Goal: Information Seeking & Learning: Learn about a topic

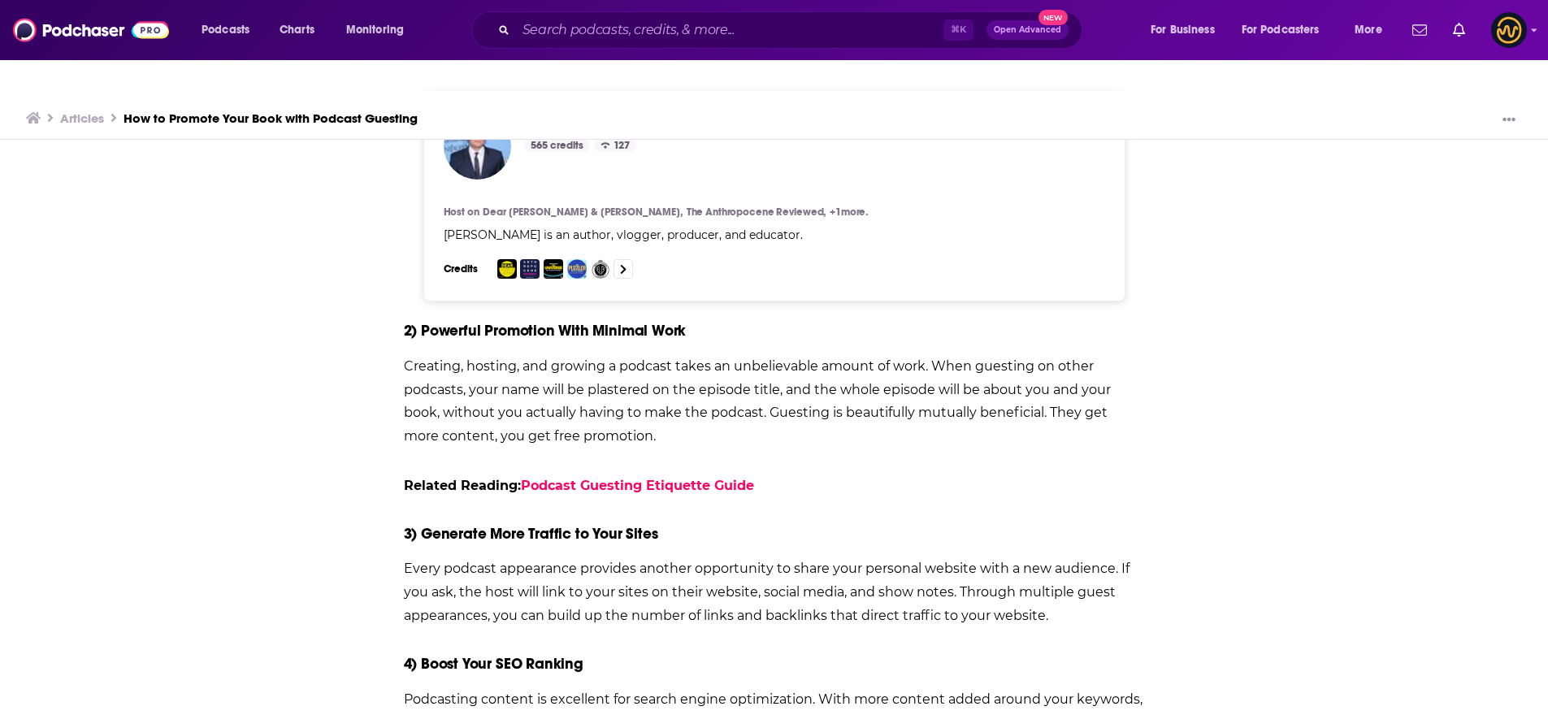
scroll to position [2023, 0]
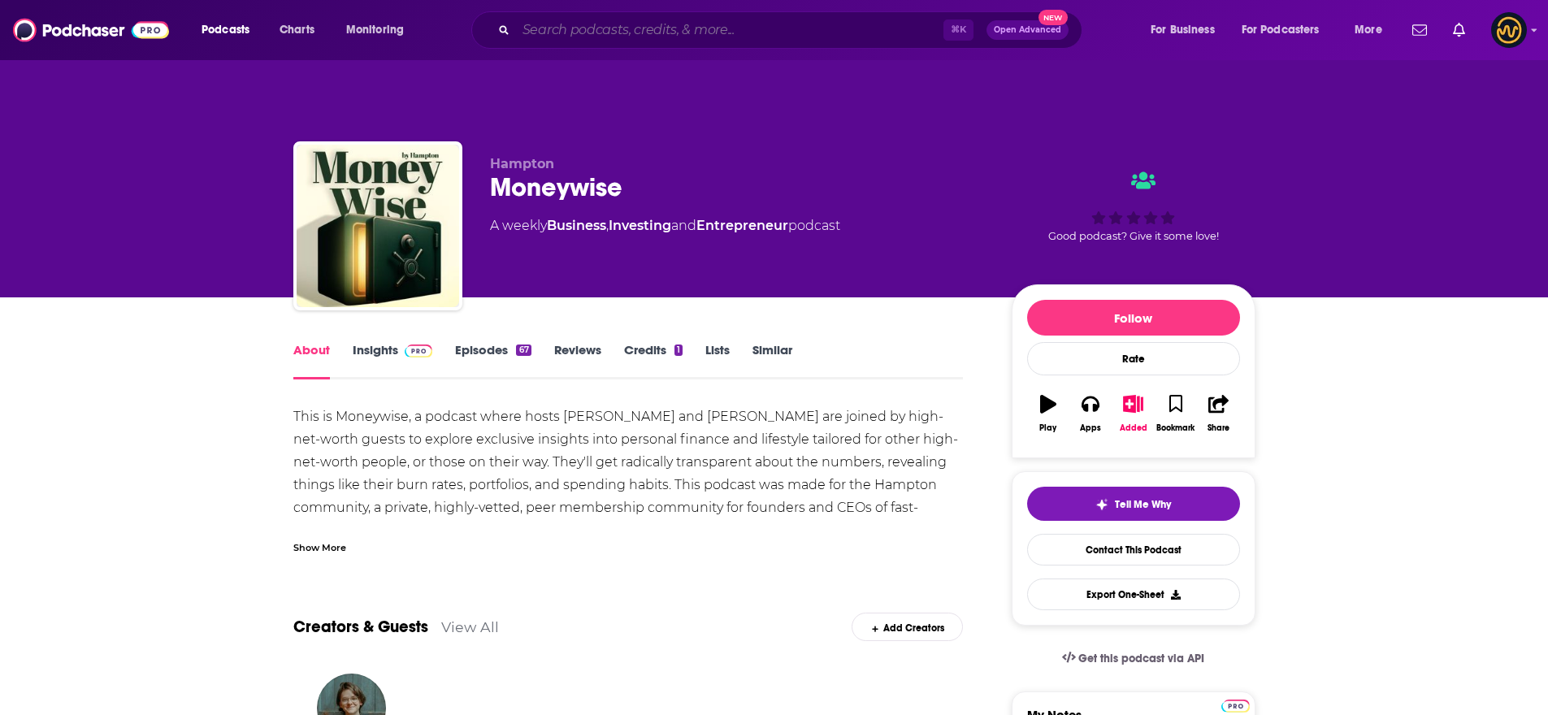
click at [642, 40] on input "Search podcasts, credits, & more..." at bounding box center [729, 30] width 427 height 26
click at [226, 27] on span "Podcasts" at bounding box center [226, 30] width 48 height 23
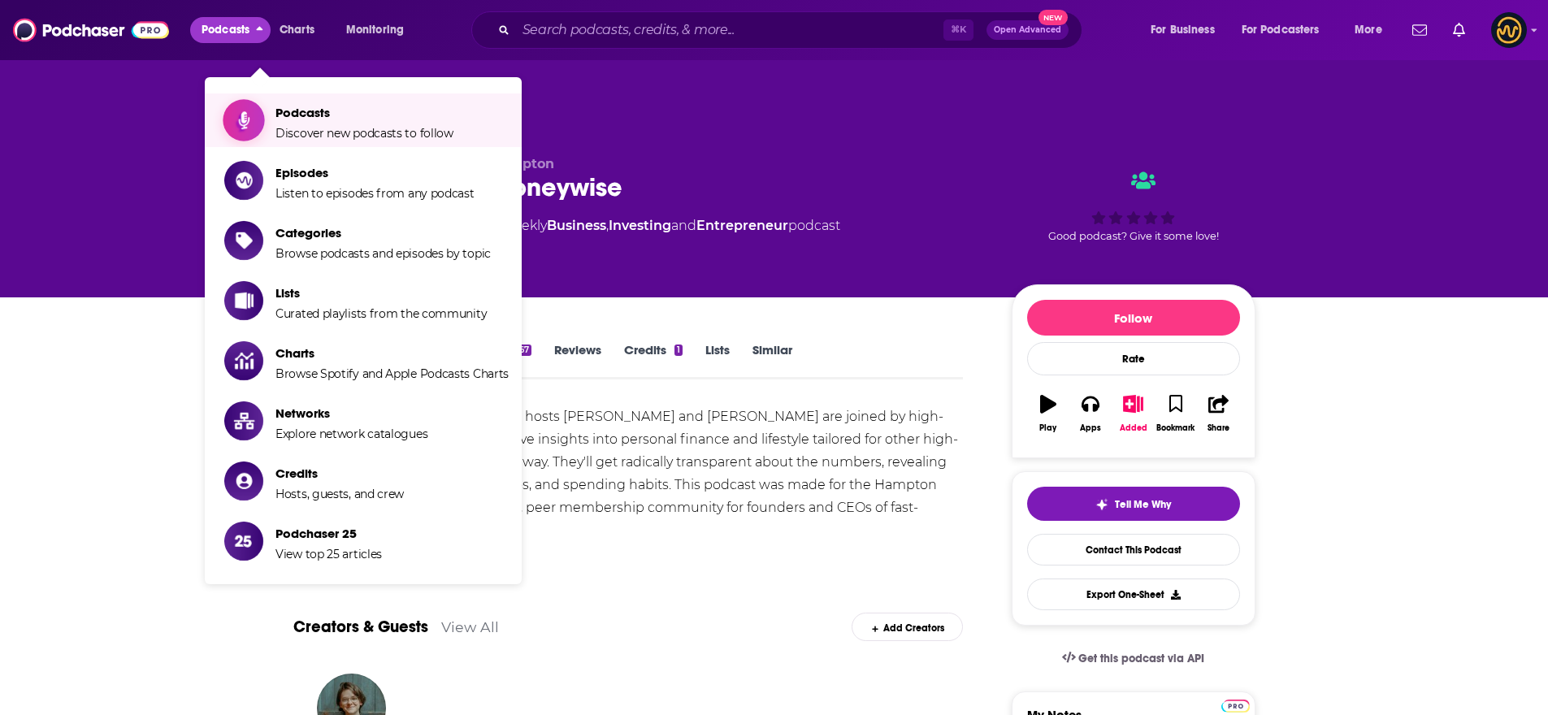
click at [304, 126] on span "Discover new podcasts to follow" at bounding box center [364, 133] width 178 height 15
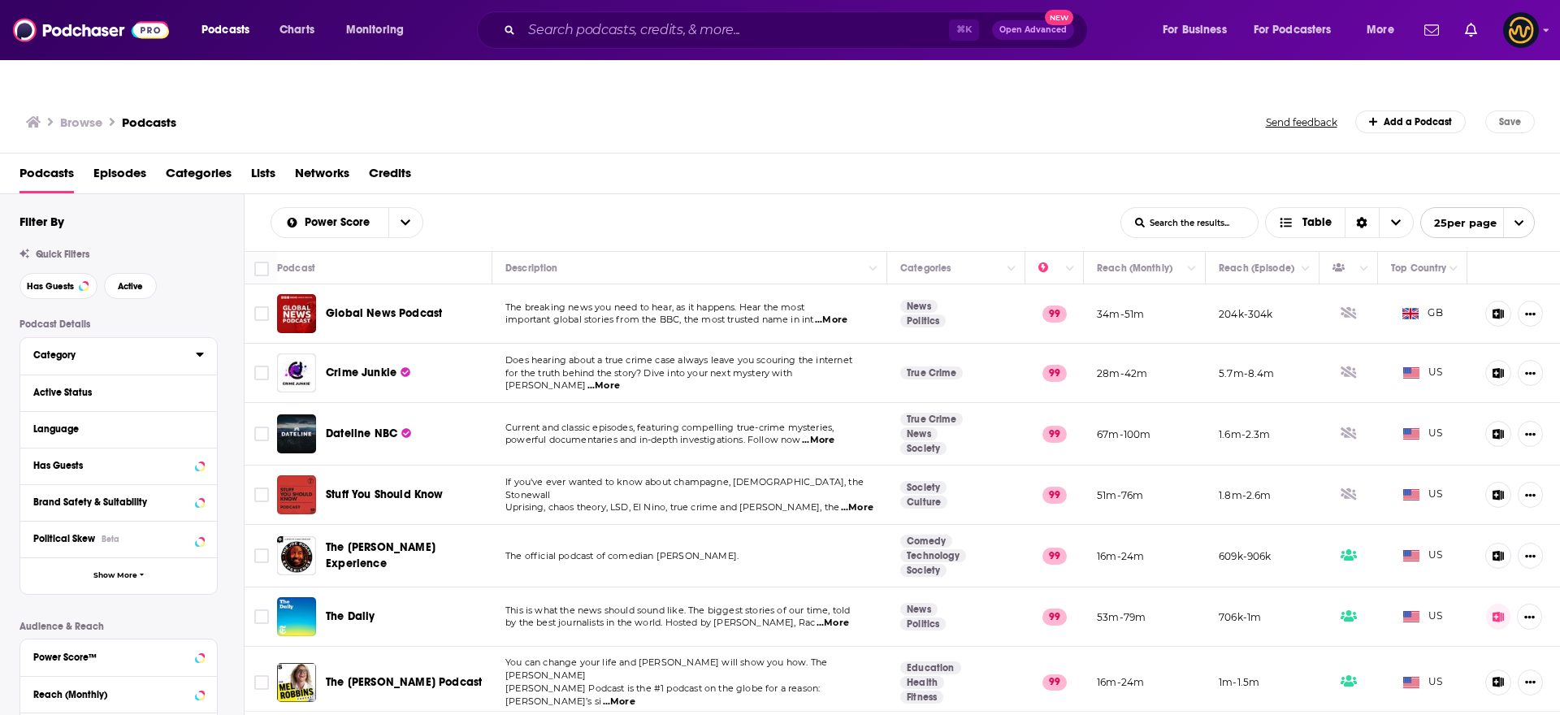
click at [77, 349] on div "Category" at bounding box center [109, 354] width 152 height 11
click at [109, 373] on input at bounding box center [118, 384] width 171 height 22
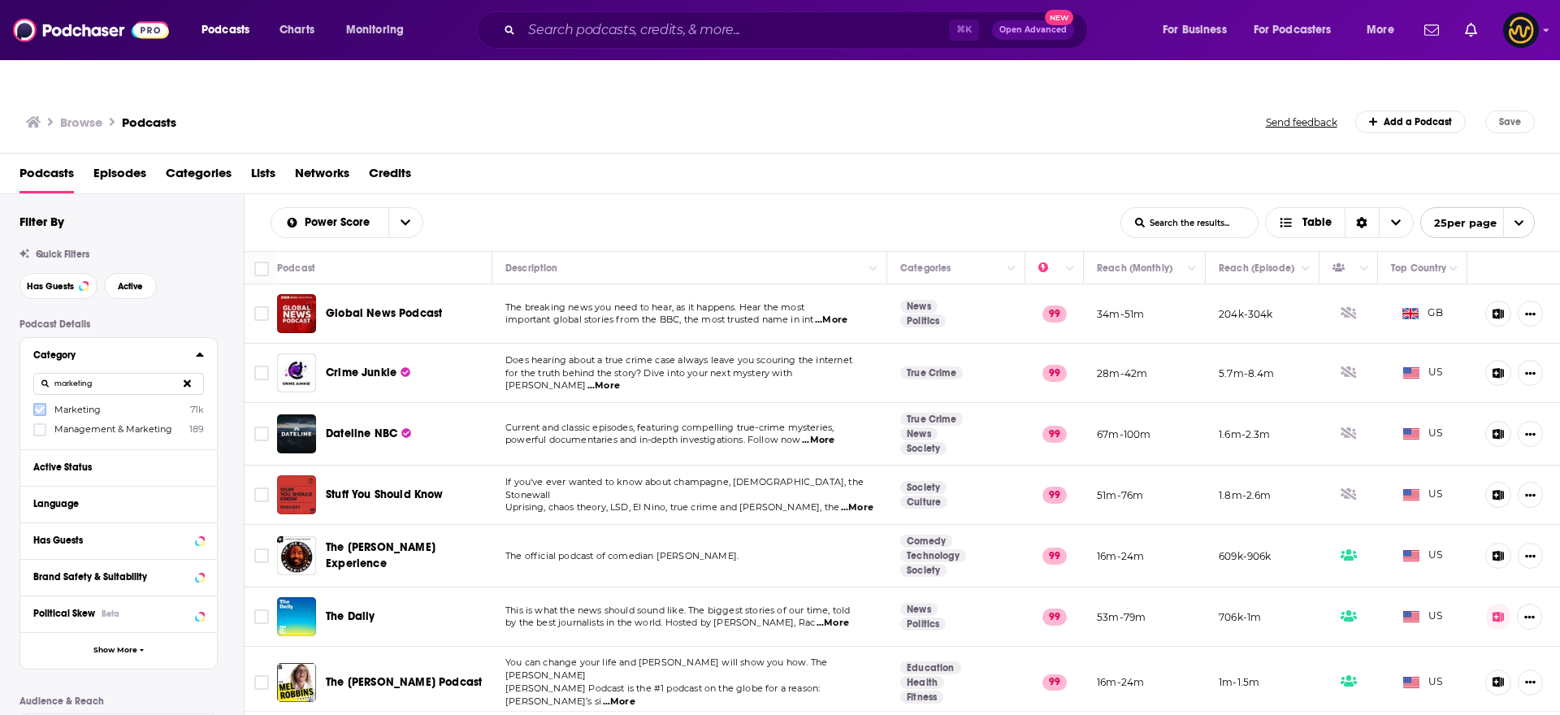
type input "marketing"
click at [41, 406] on icon at bounding box center [40, 409] width 10 height 7
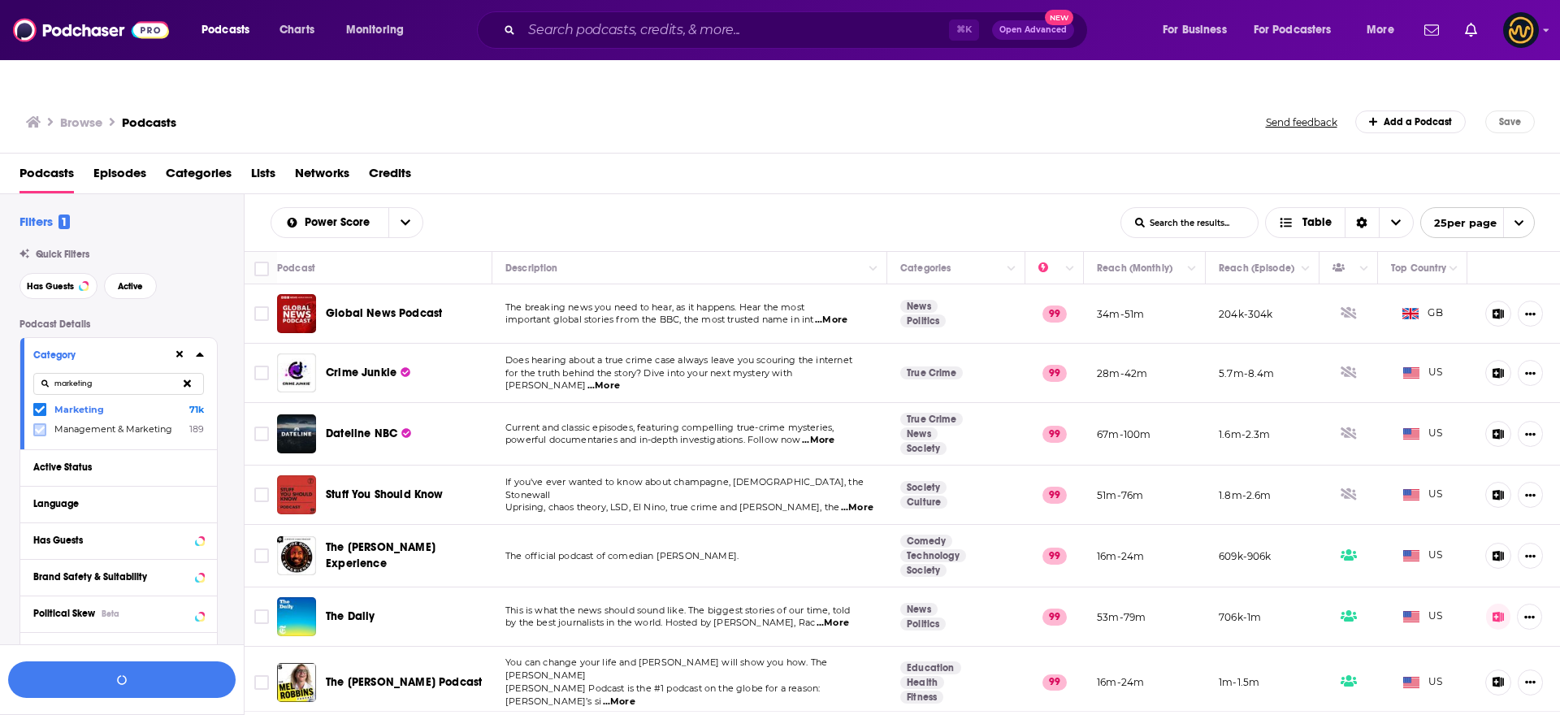
click at [42, 425] on icon at bounding box center [40, 430] width 10 height 10
click at [175, 680] on button "View 10k+ Results" at bounding box center [122, 679] width 228 height 37
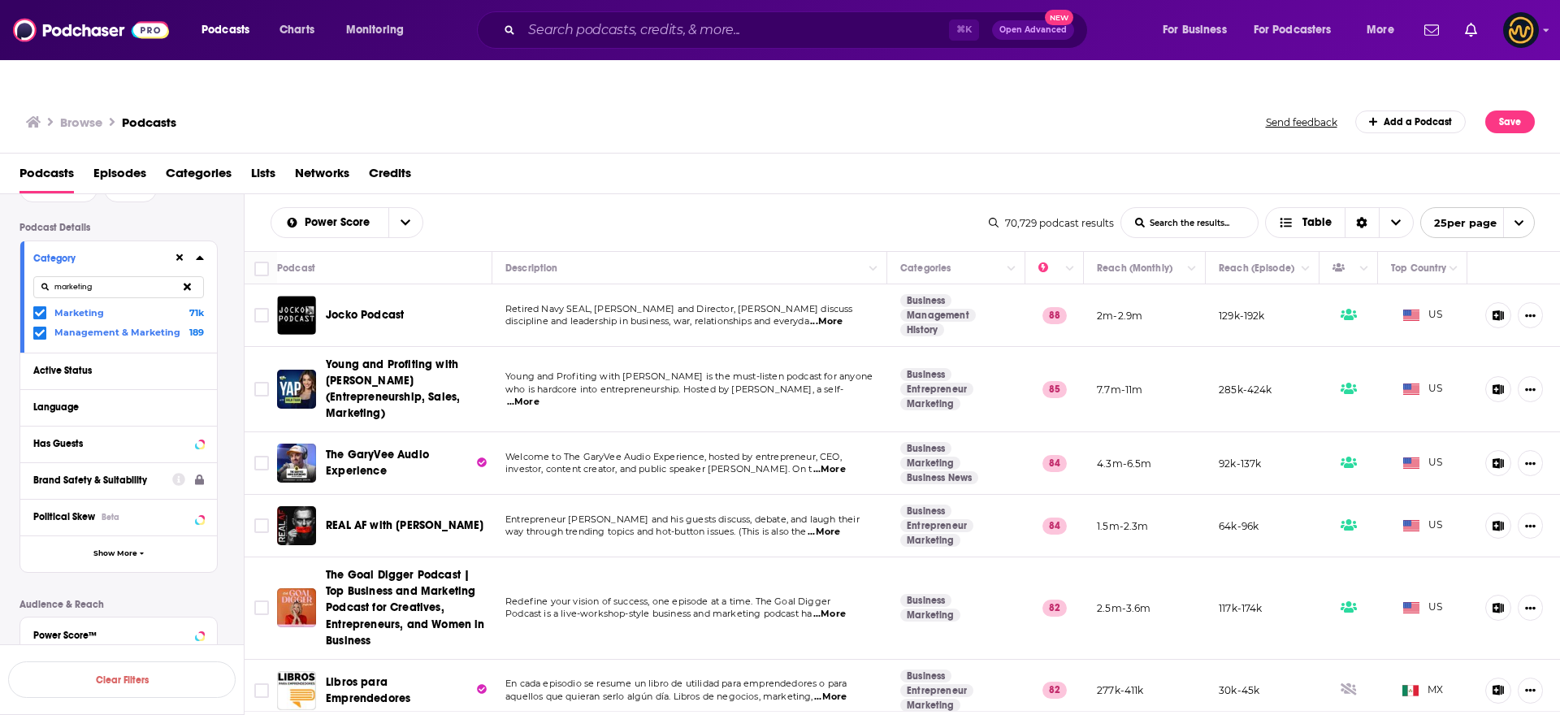
scroll to position [241, 0]
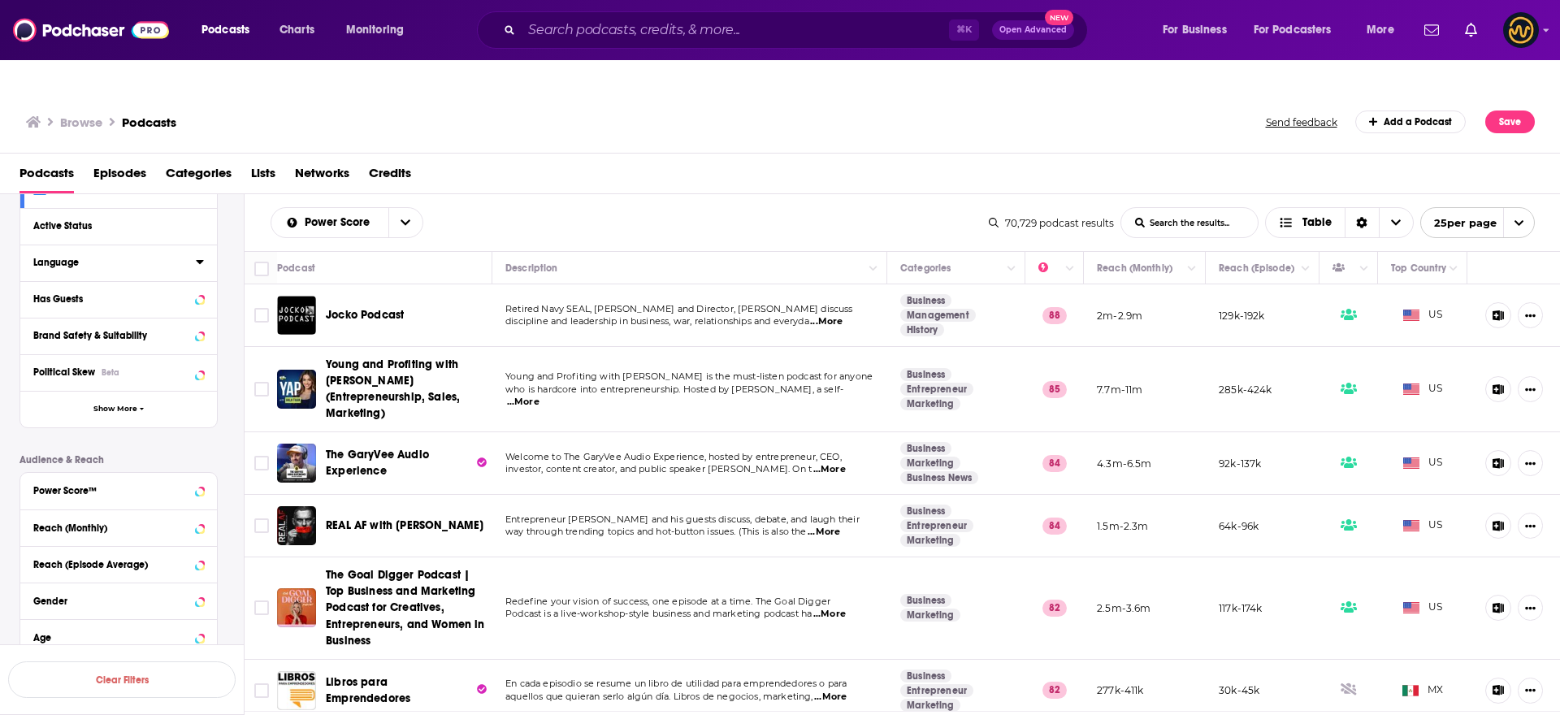
click at [69, 257] on div "Language" at bounding box center [109, 262] width 152 height 11
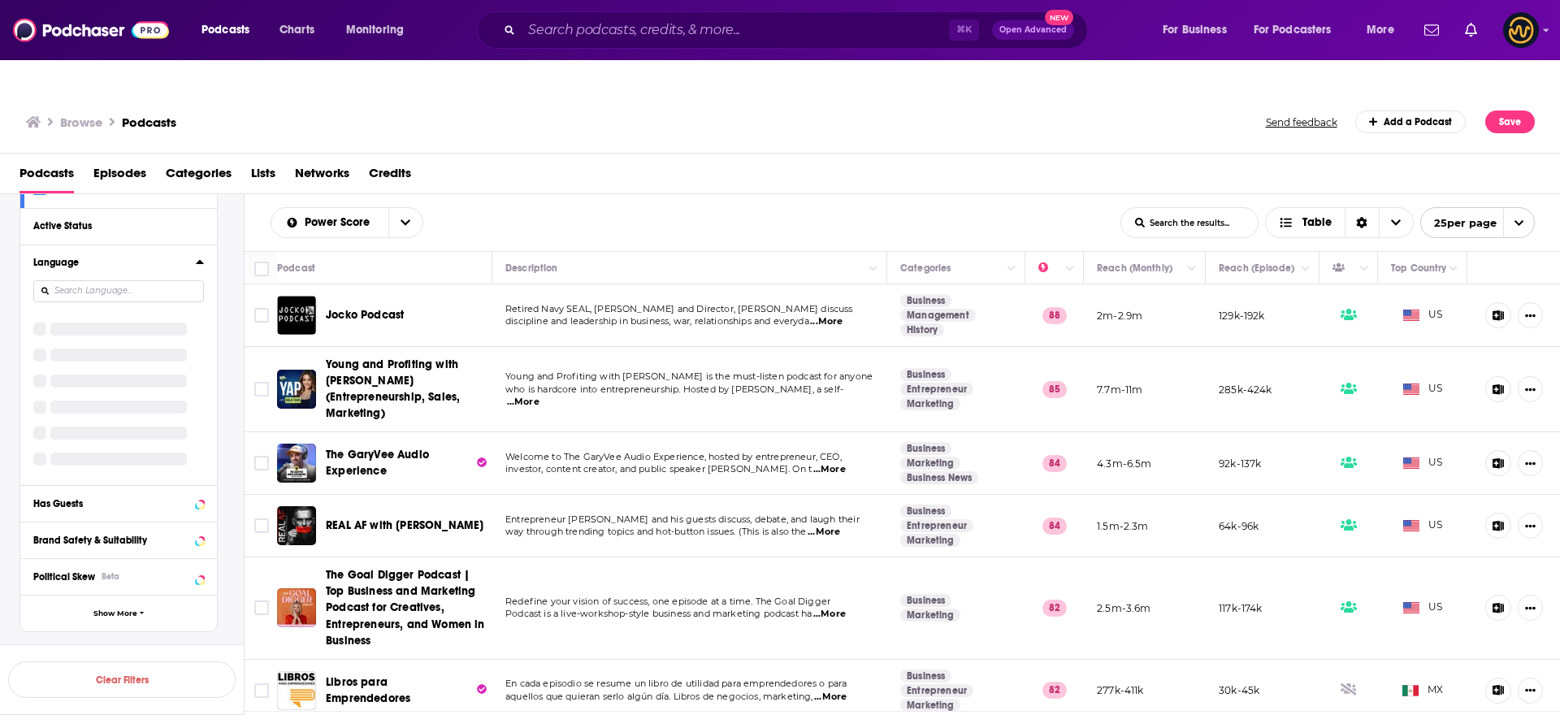
click at [127, 251] on div "Category marketing Marketing 71k Management & Marketing 189 Active Status Langu…" at bounding box center [119, 364] width 198 height 536
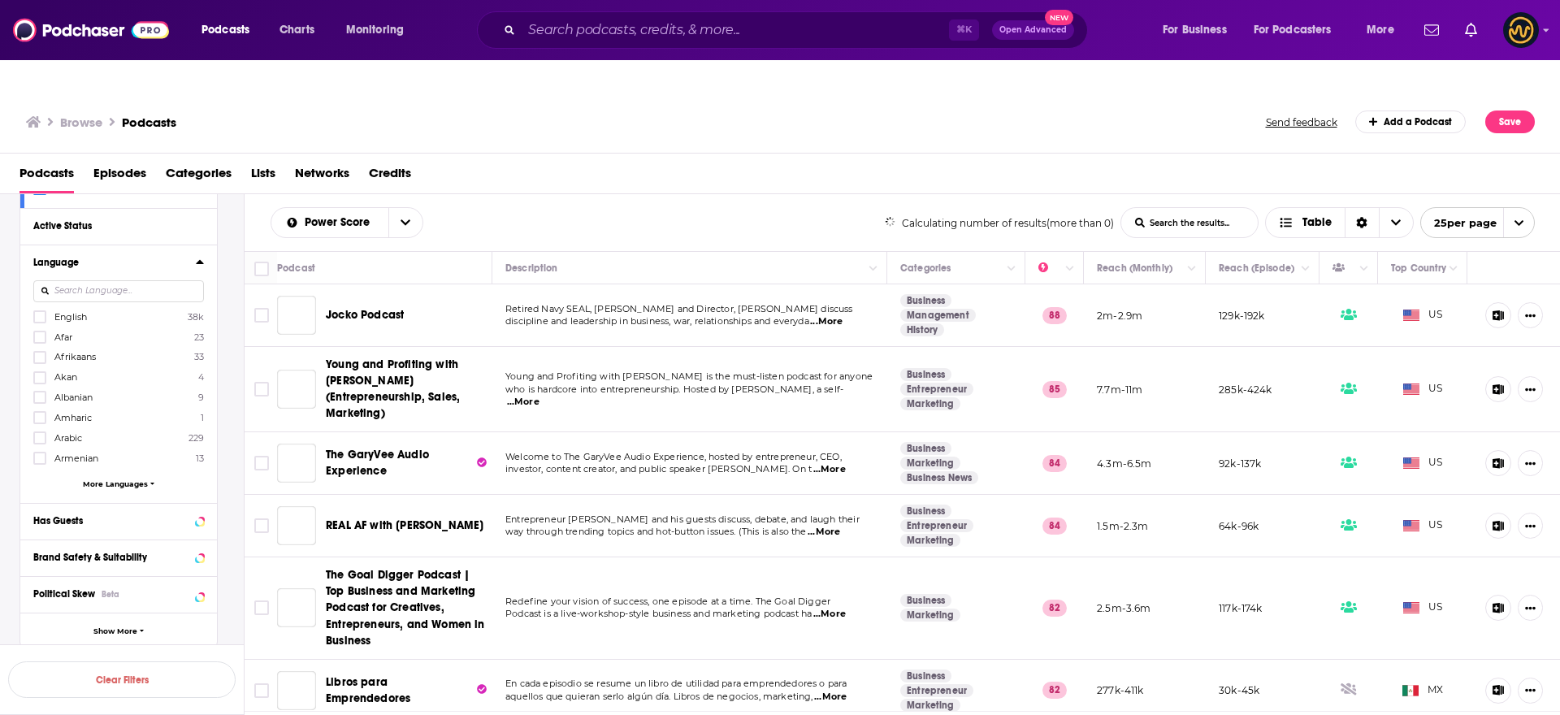
scroll to position [9, 0]
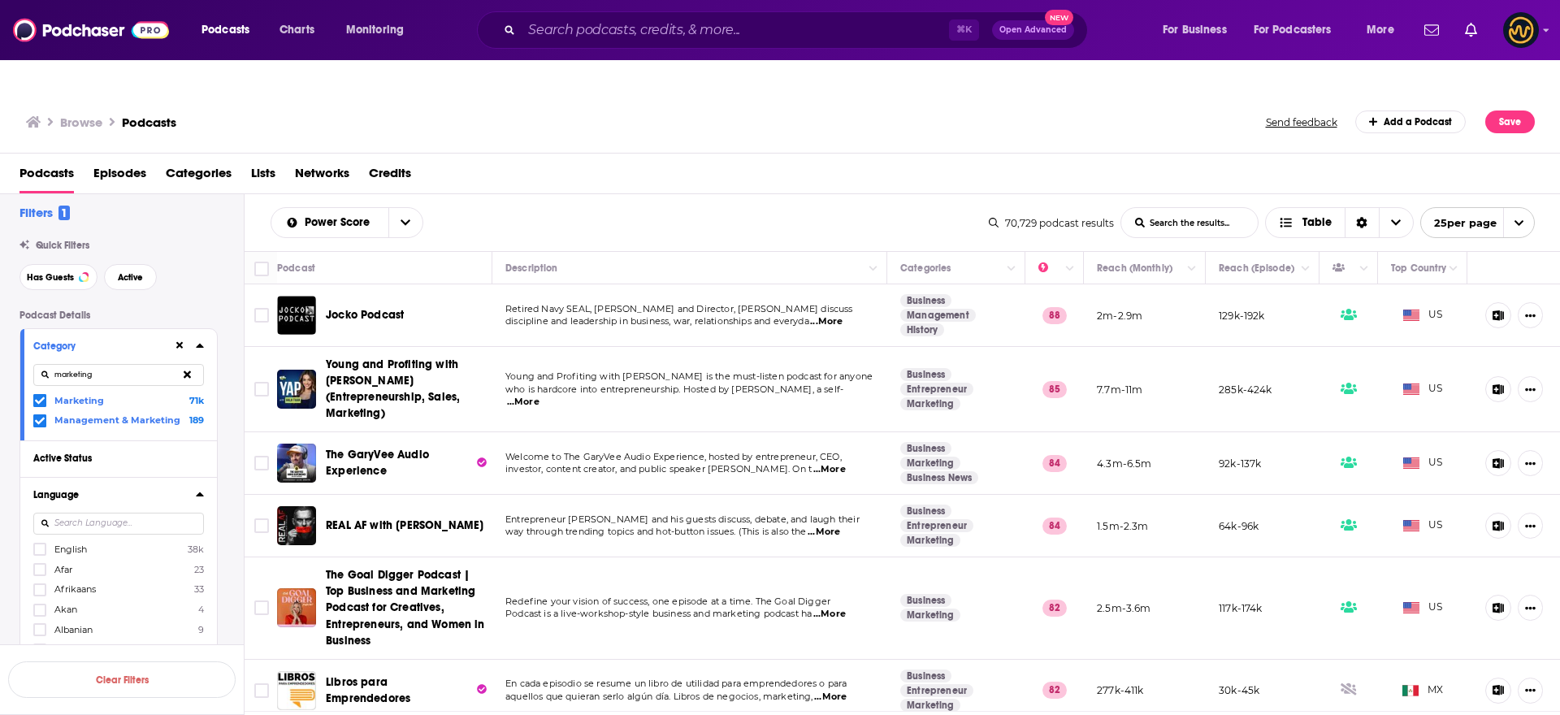
click at [63, 544] on span "English" at bounding box center [70, 549] width 33 height 11
click at [40, 554] on input "multiSelectOption-en-0" at bounding box center [40, 554] width 0 height 0
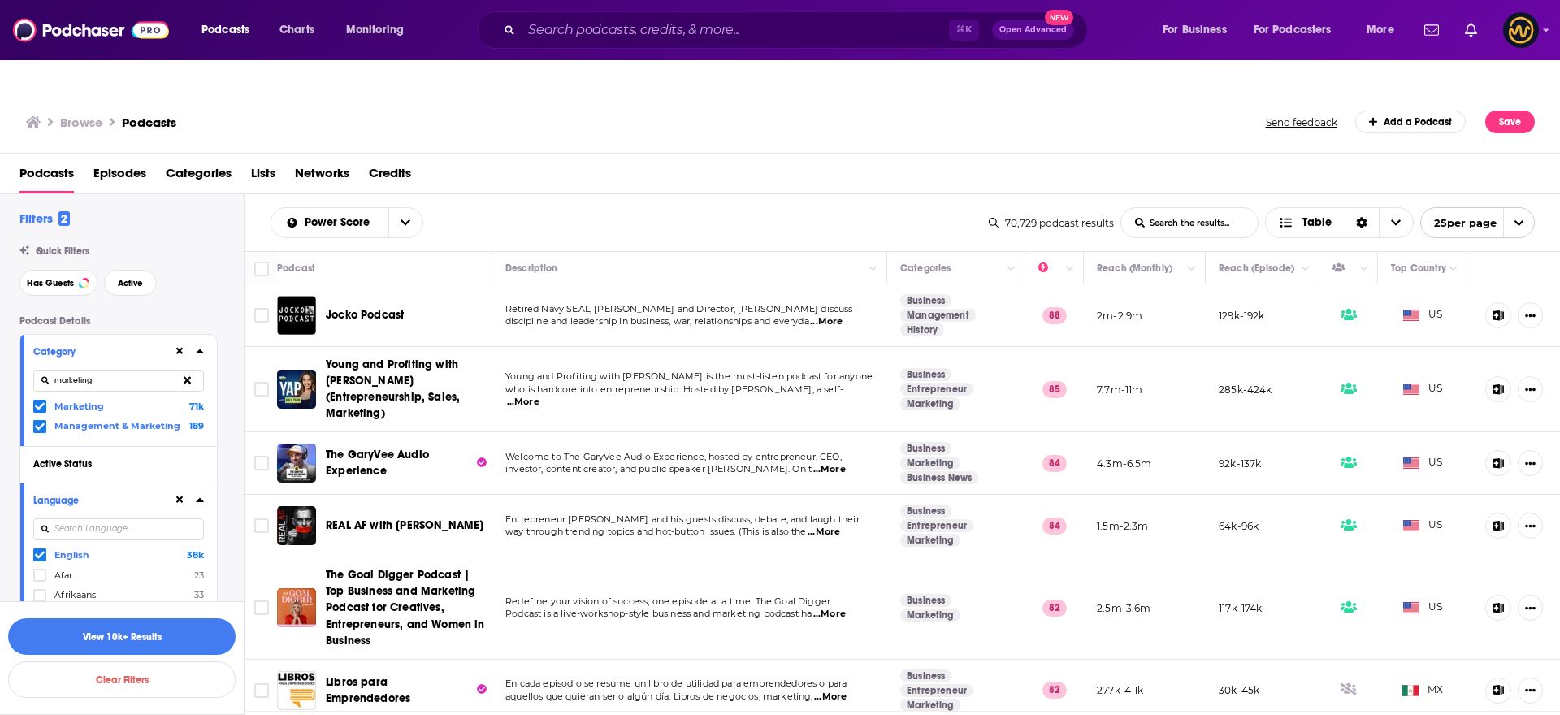
scroll to position [0, 0]
click at [71, 282] on span "Has Guests" at bounding box center [50, 286] width 47 height 9
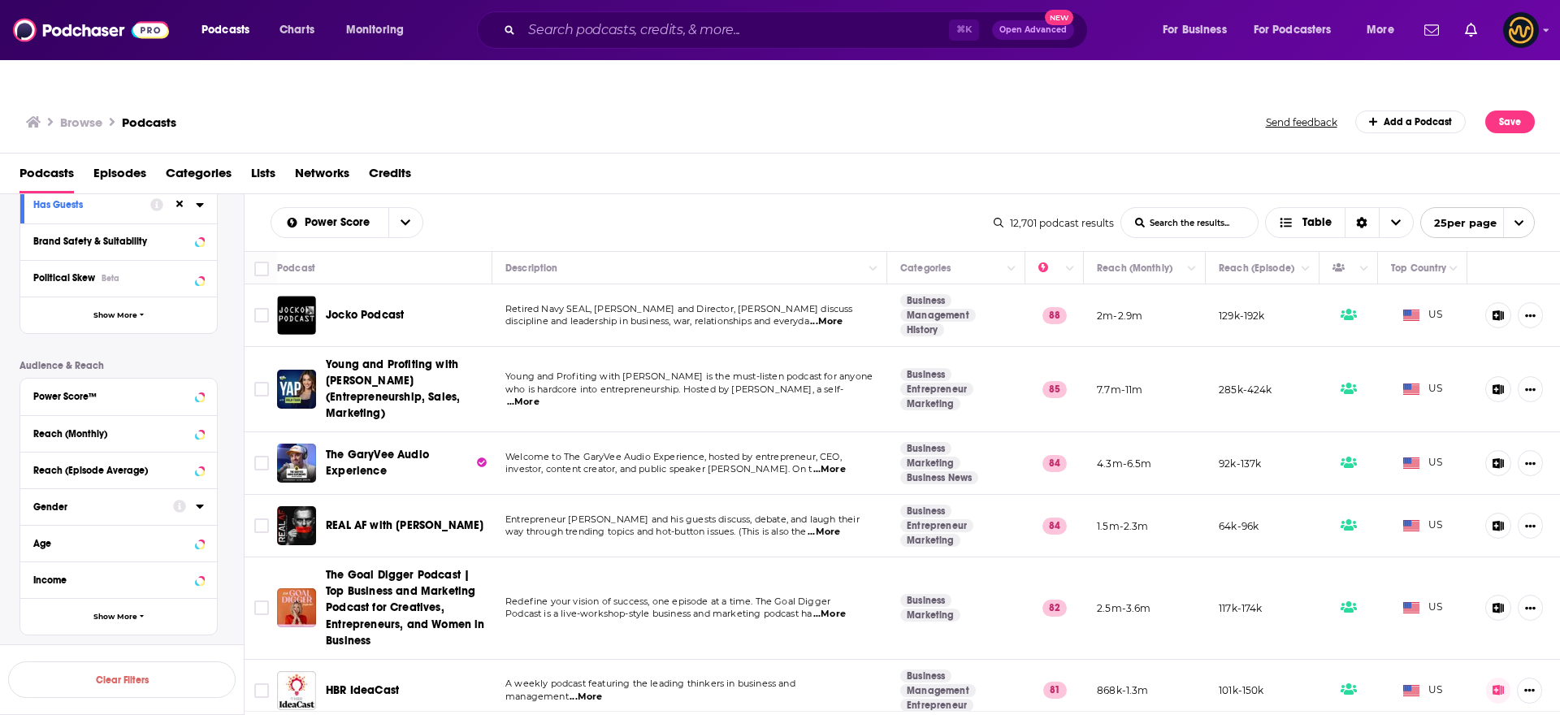
scroll to position [398, 0]
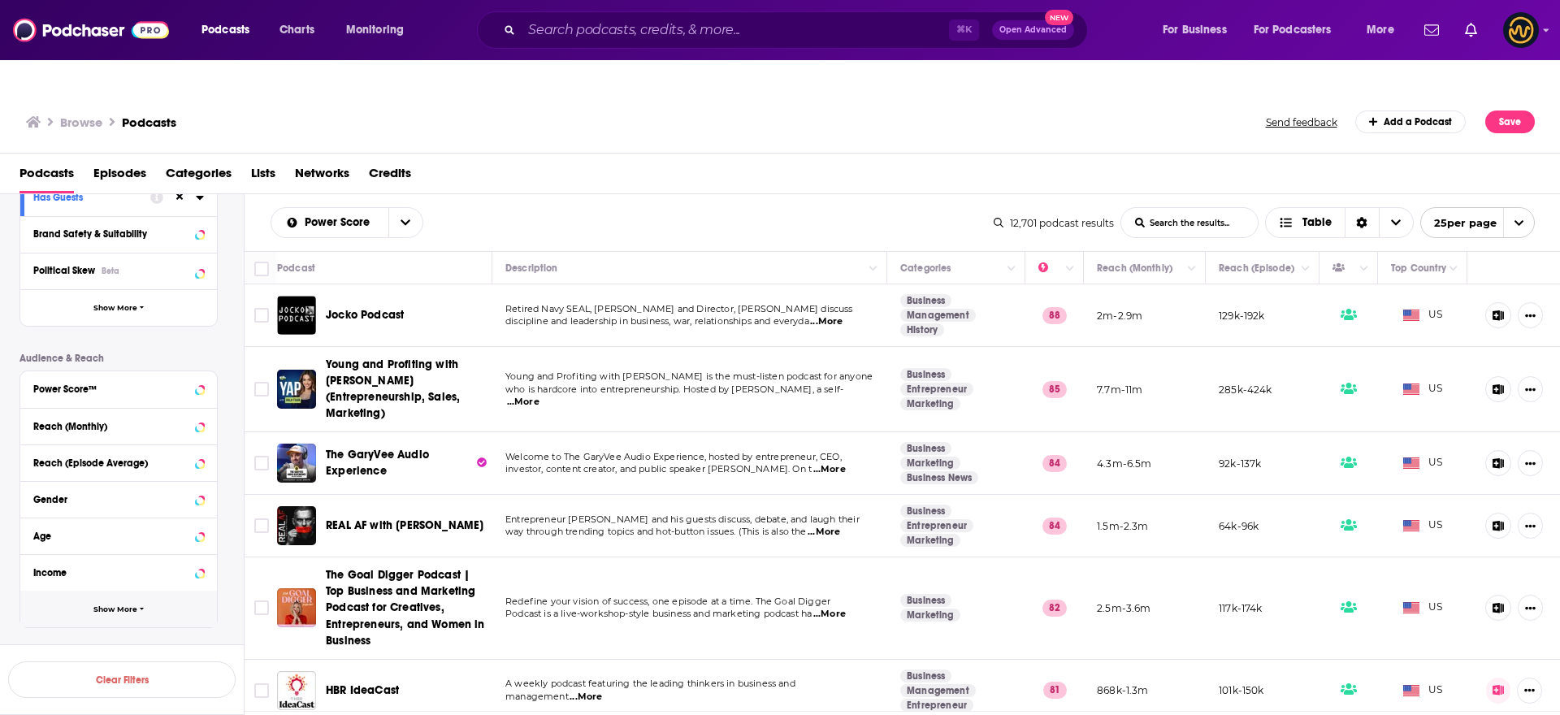
click at [114, 605] on span "Show More" at bounding box center [115, 609] width 44 height 9
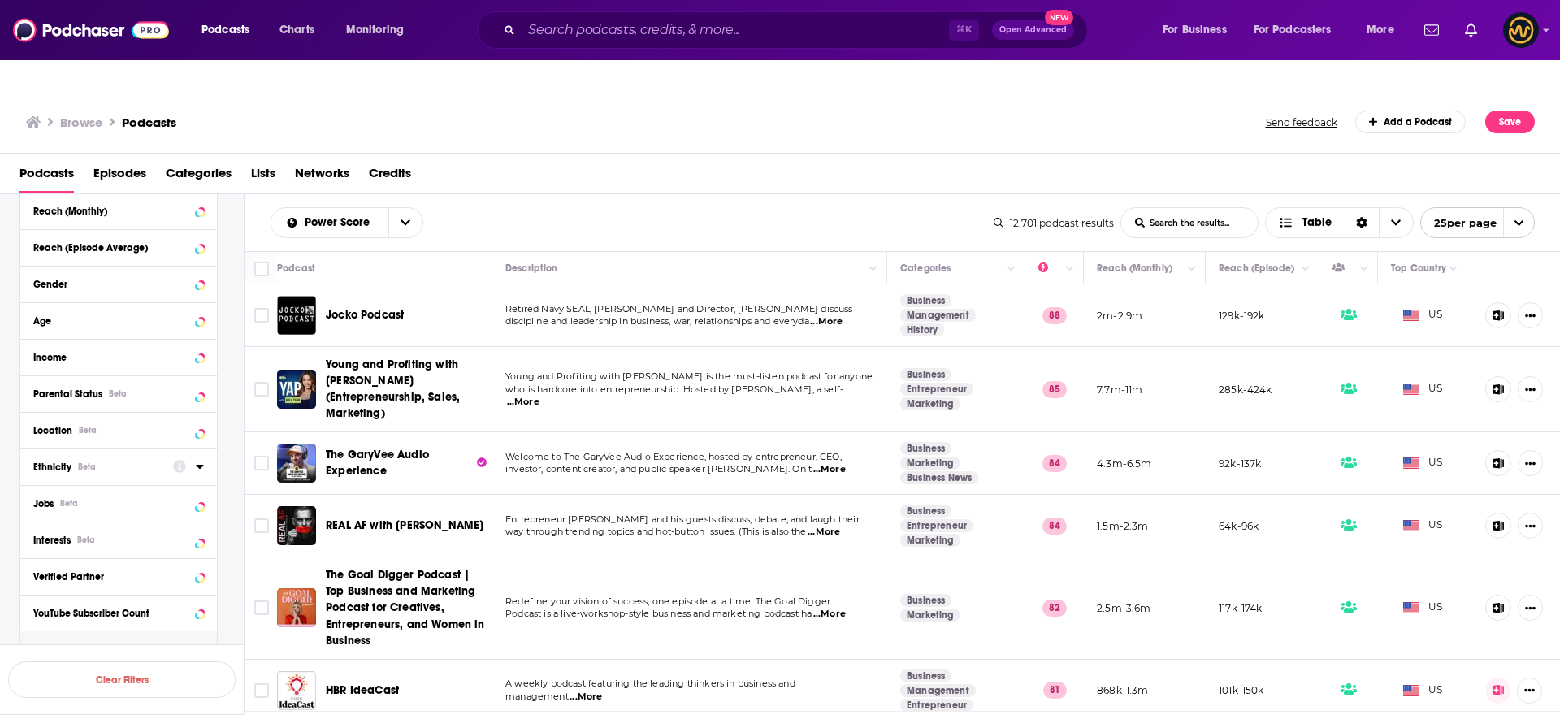
scroll to position [614, 0]
click at [119, 424] on div "Location Beta" at bounding box center [97, 429] width 129 height 11
click at [114, 447] on input at bounding box center [118, 458] width 171 height 22
click at [44, 496] on icon at bounding box center [40, 501] width 10 height 10
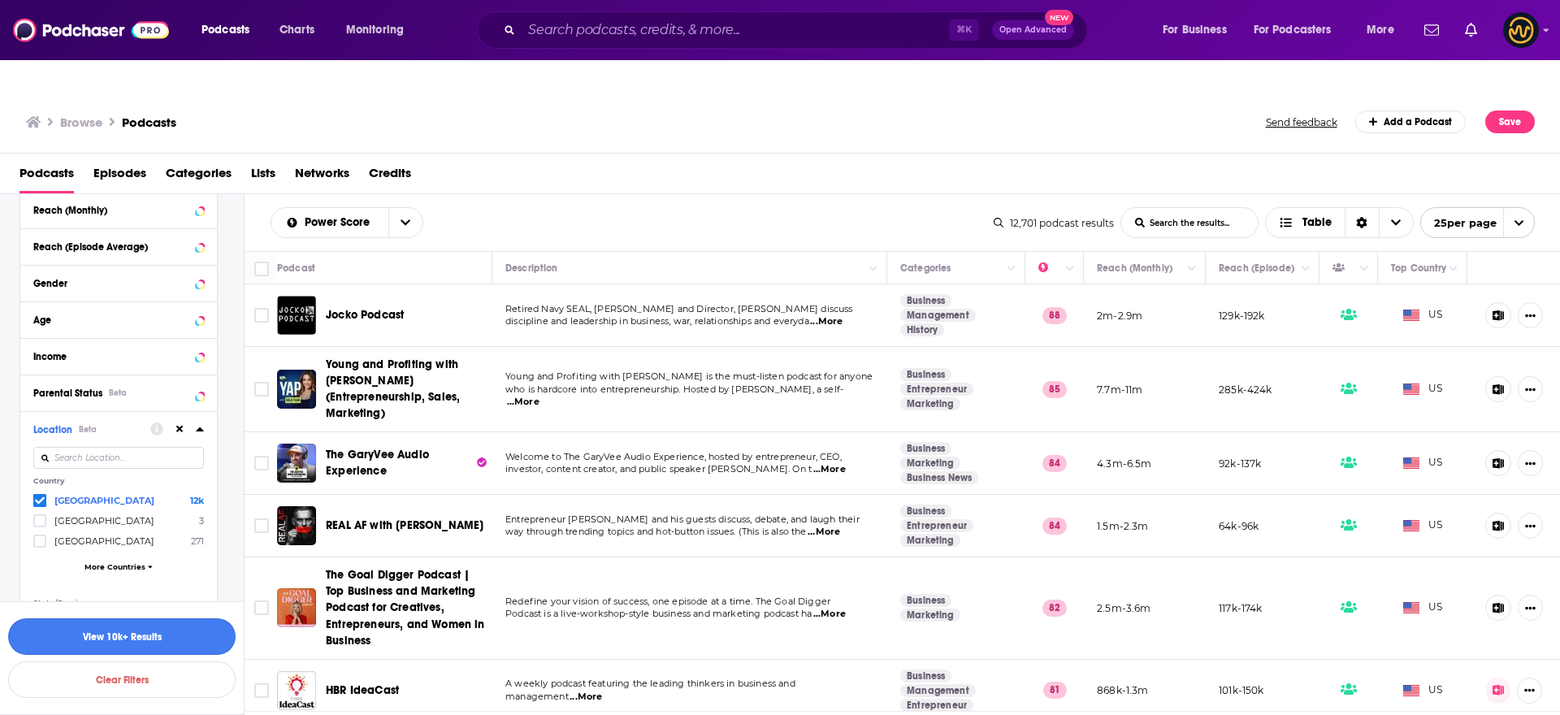
click at [167, 638] on button "View 10k+ Results" at bounding box center [122, 636] width 228 height 37
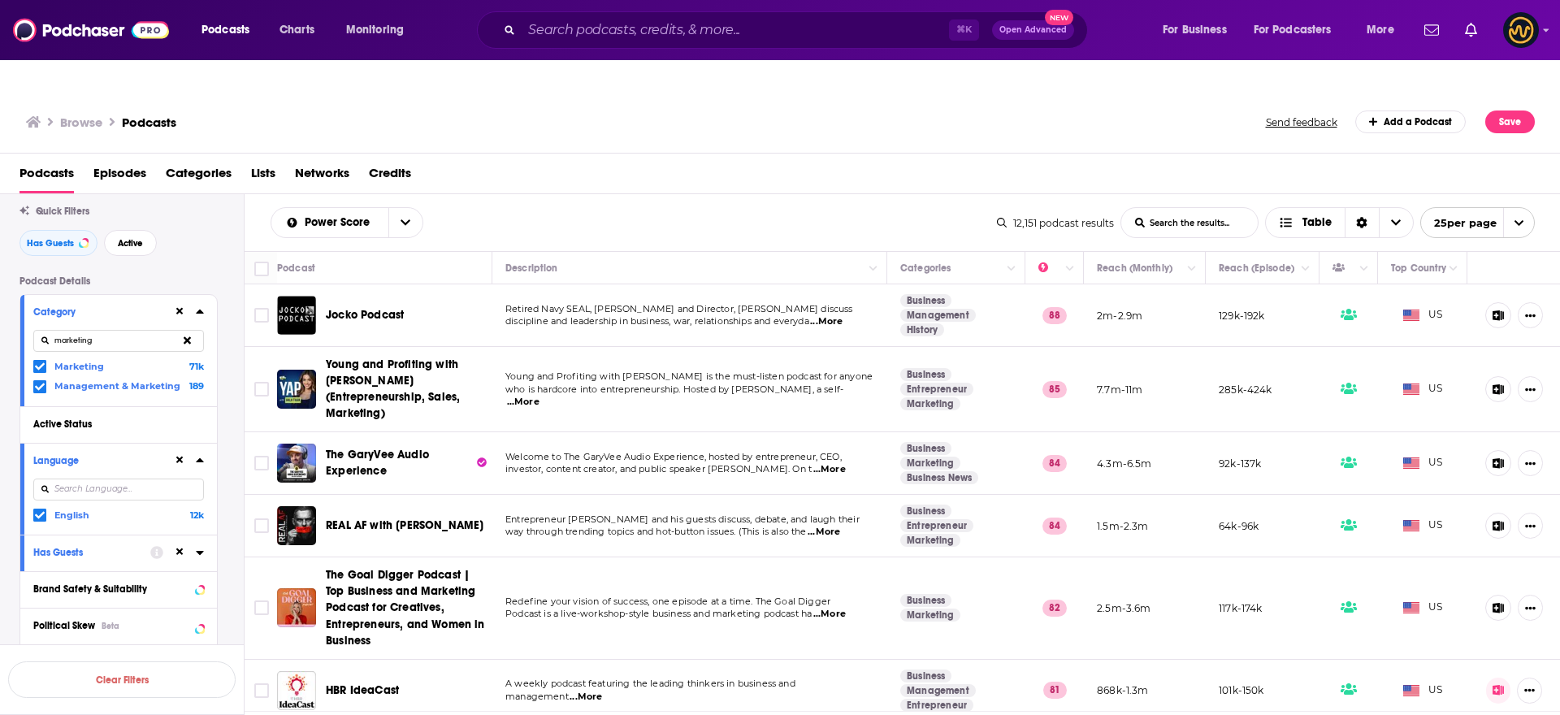
scroll to position [36, 0]
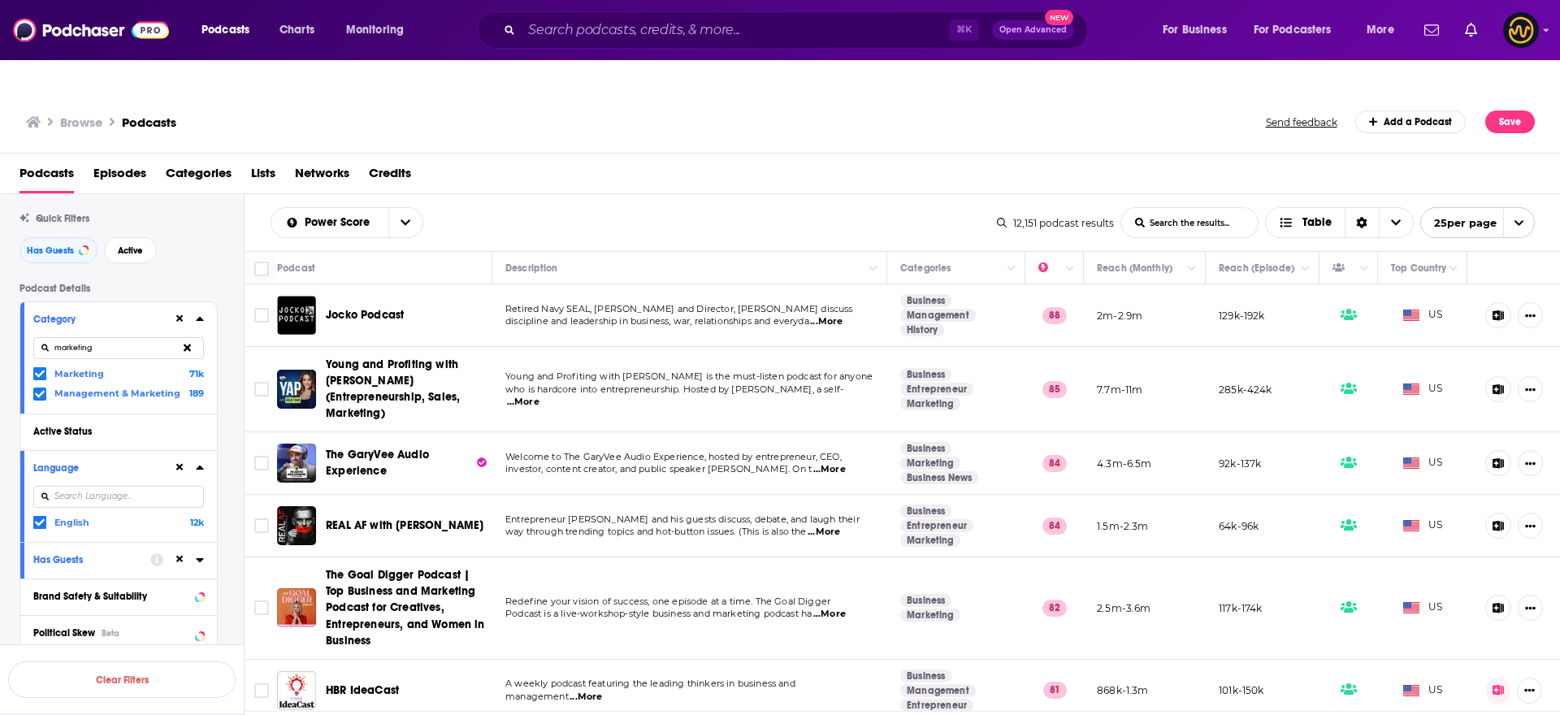
click at [38, 389] on icon at bounding box center [40, 394] width 10 height 10
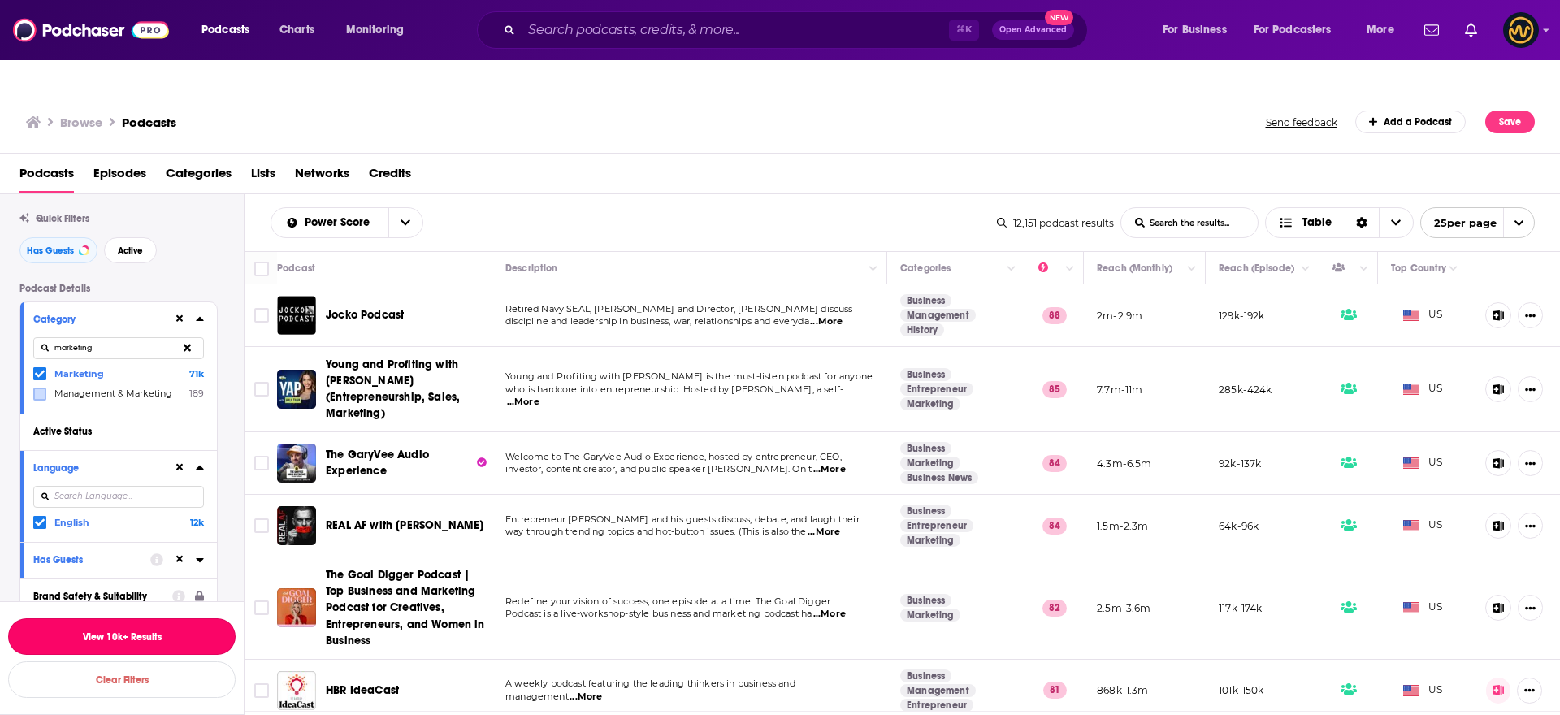
click at [141, 627] on button "View 10k+ Results" at bounding box center [122, 636] width 228 height 37
click at [1171, 208] on input "List Search Input" at bounding box center [1189, 222] width 137 height 29
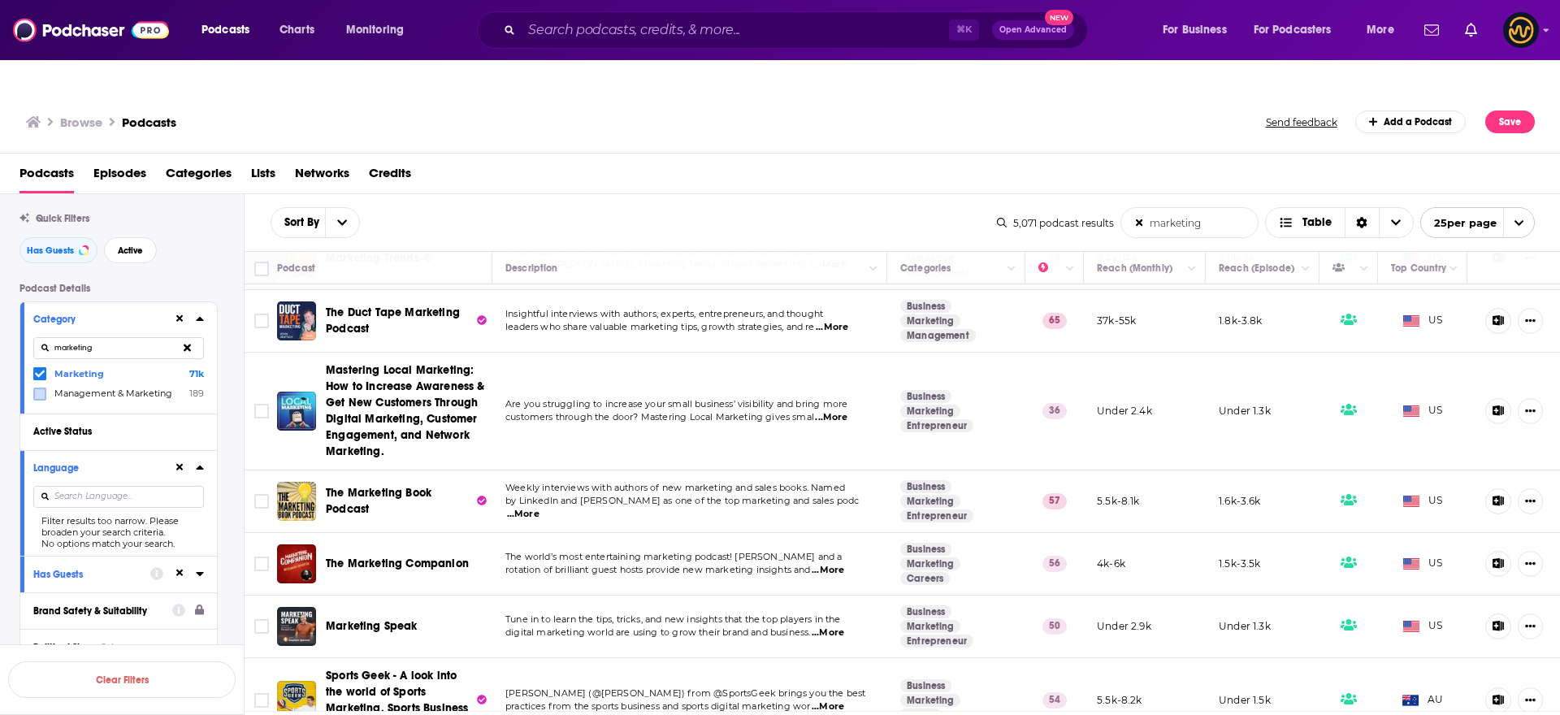
scroll to position [1287, 0]
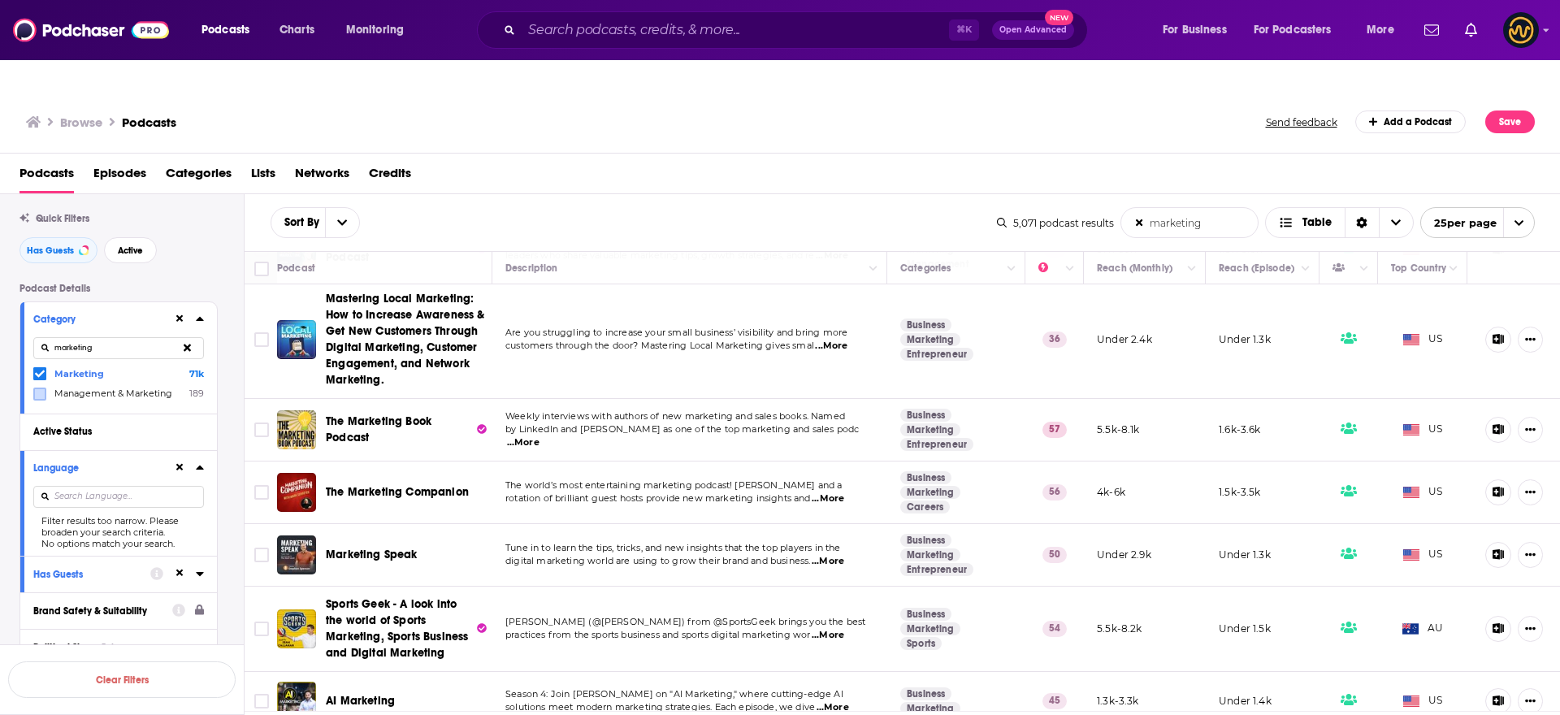
type input "marketing"
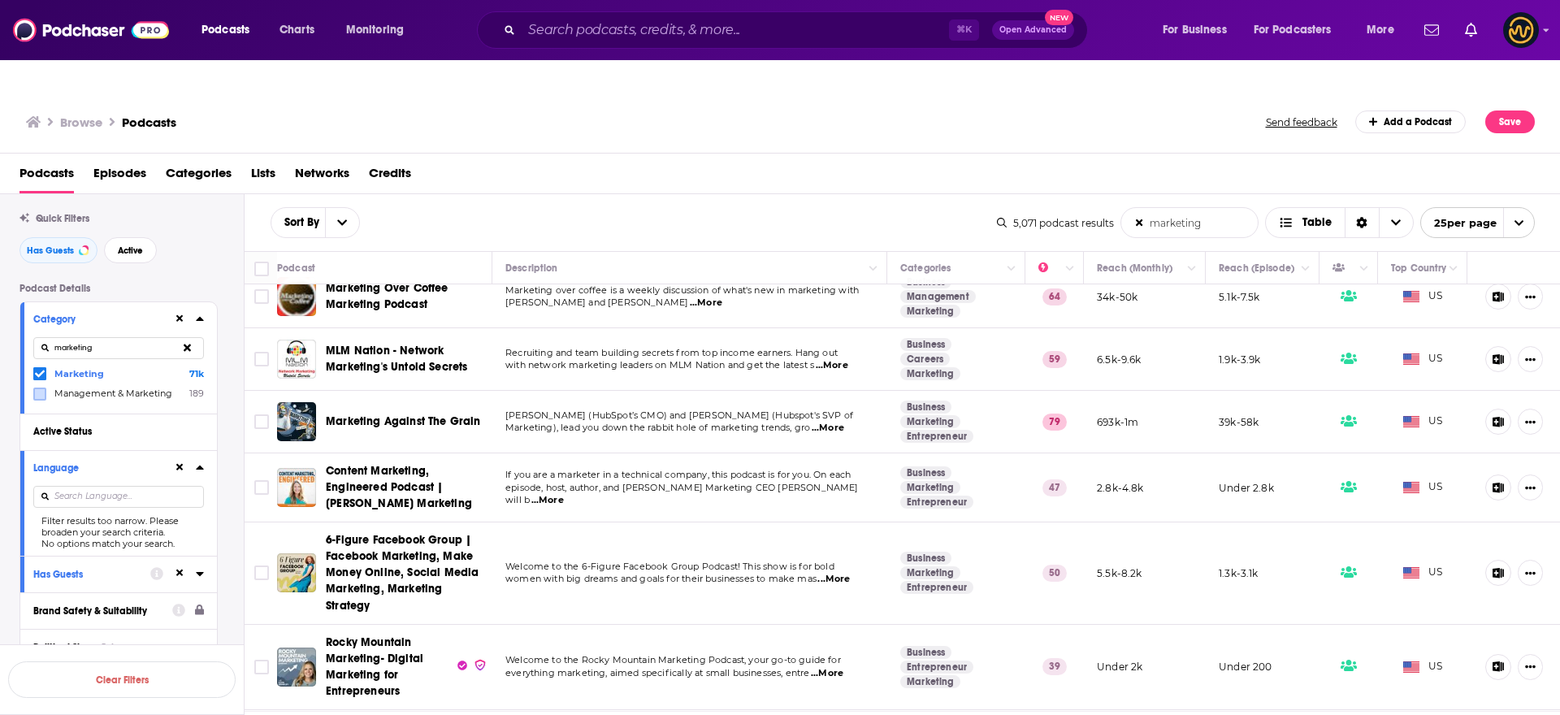
scroll to position [0, 0]
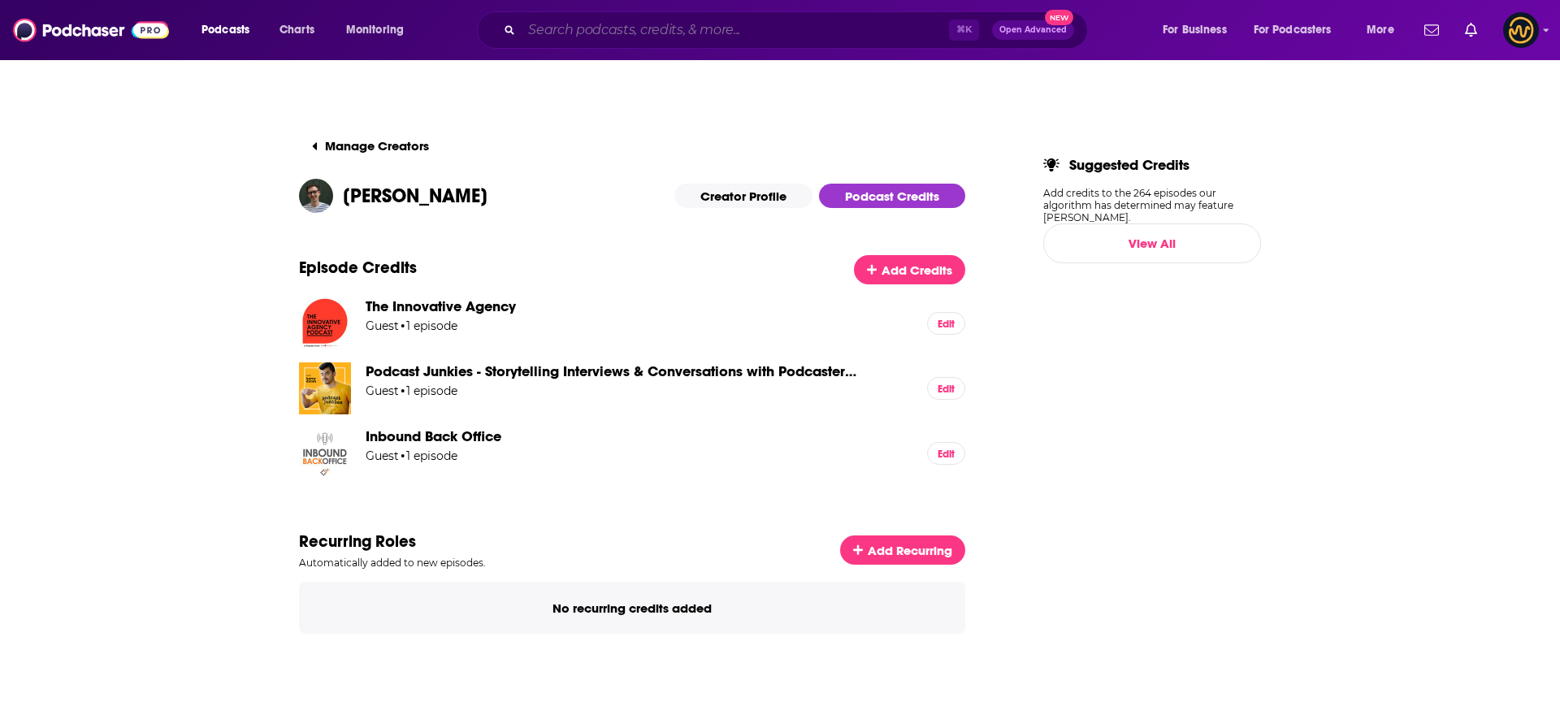
click at [619, 29] on input "Search podcasts, credits, & more..." at bounding box center [735, 30] width 427 height 26
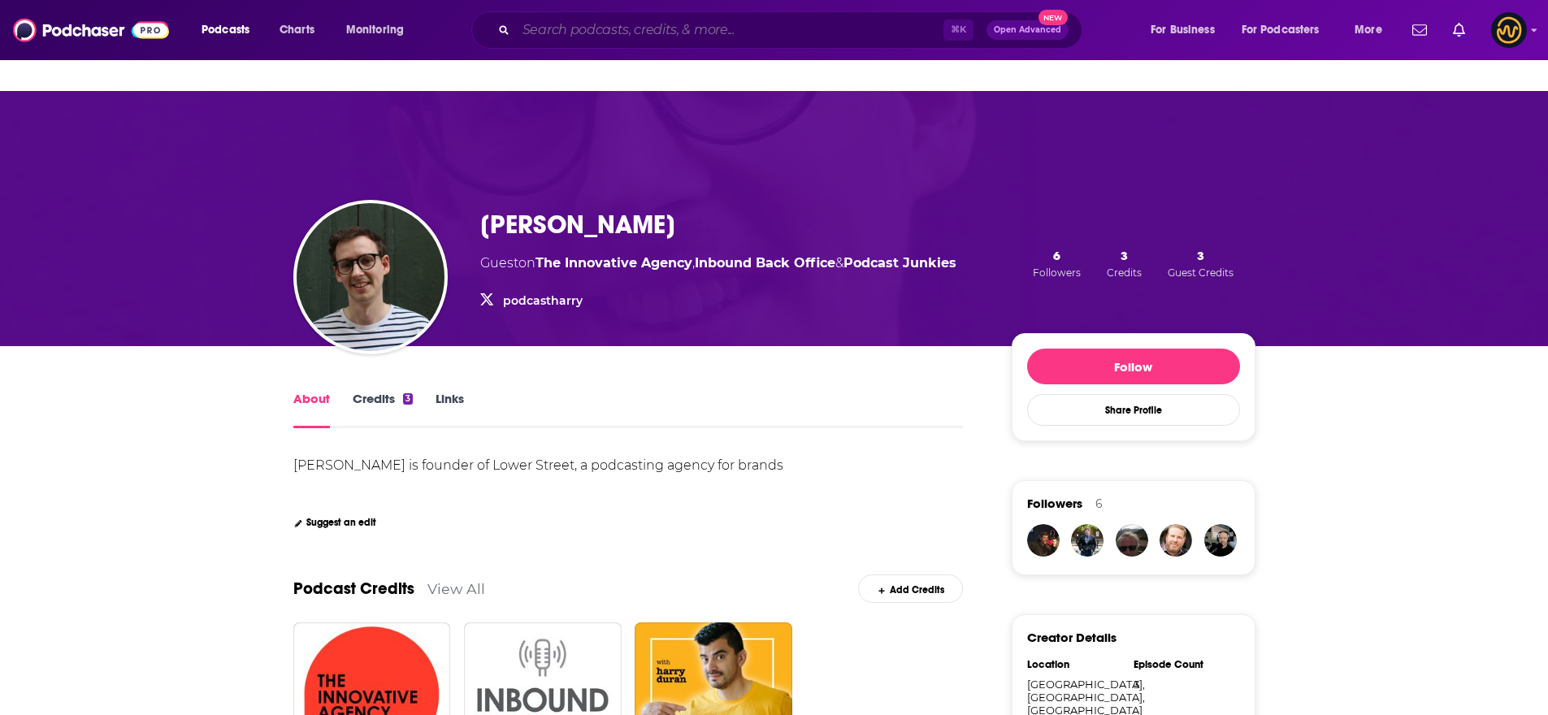
click at [687, 32] on input "Search podcasts, credits, & more..." at bounding box center [729, 30] width 427 height 26
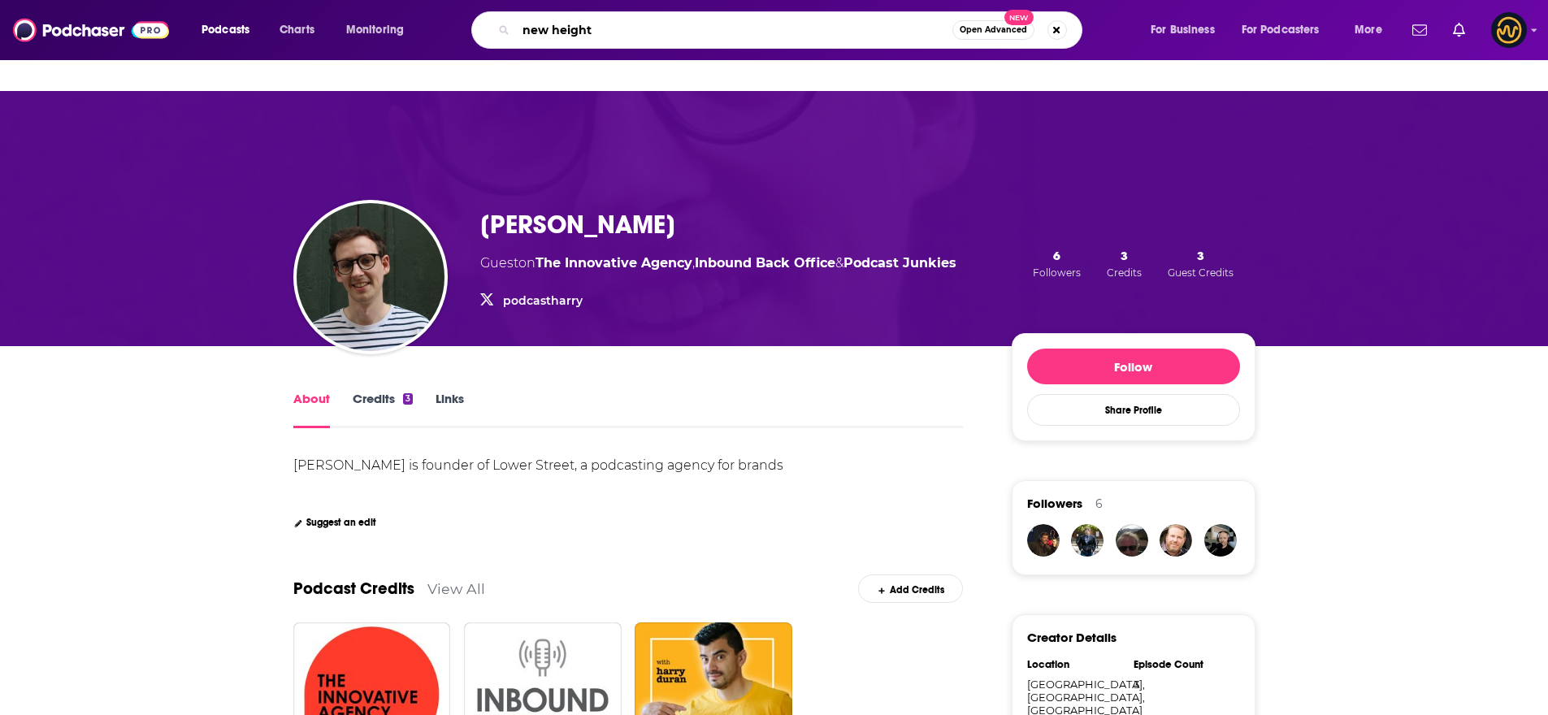
type input "new heights"
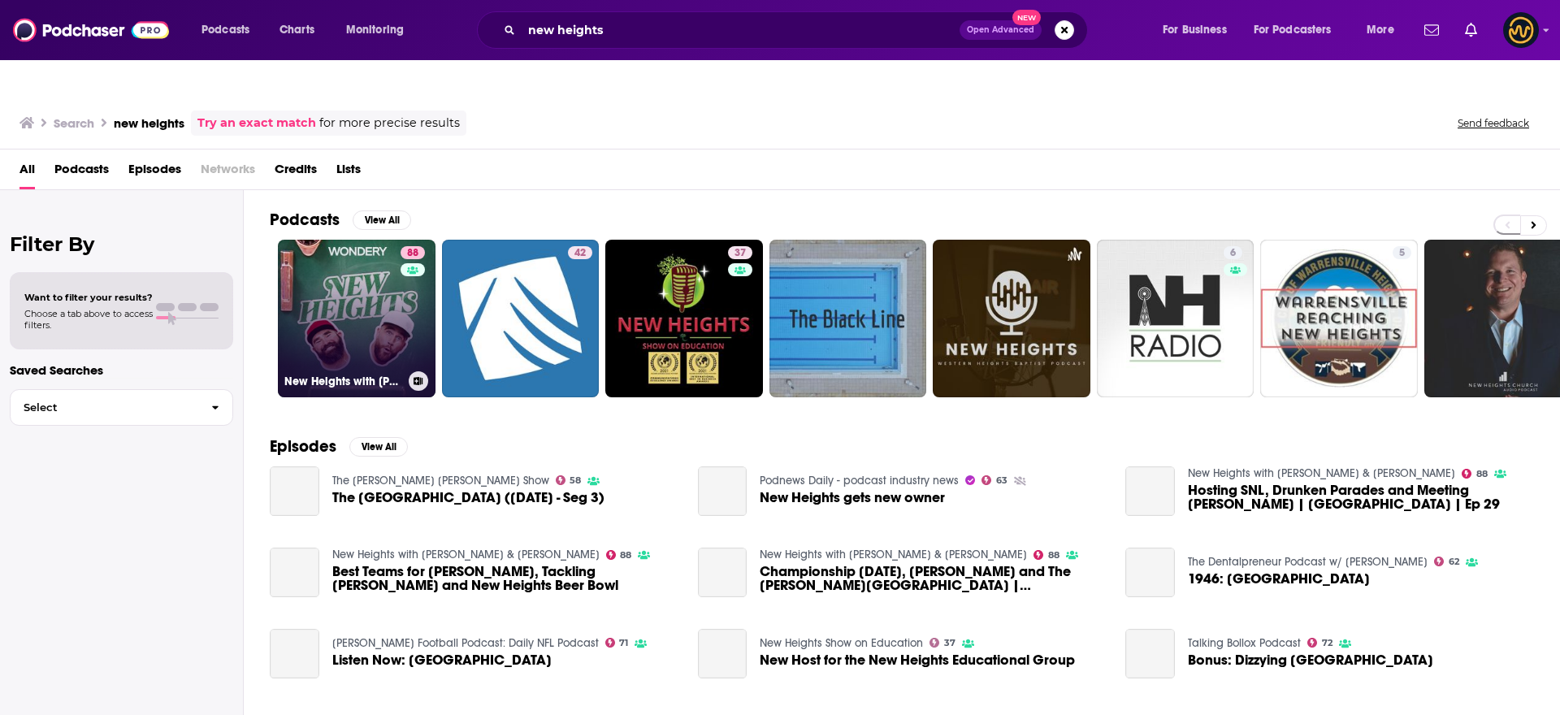
click at [357, 243] on link "88 New Heights with Jason & Travis Kelce" at bounding box center [357, 319] width 158 height 158
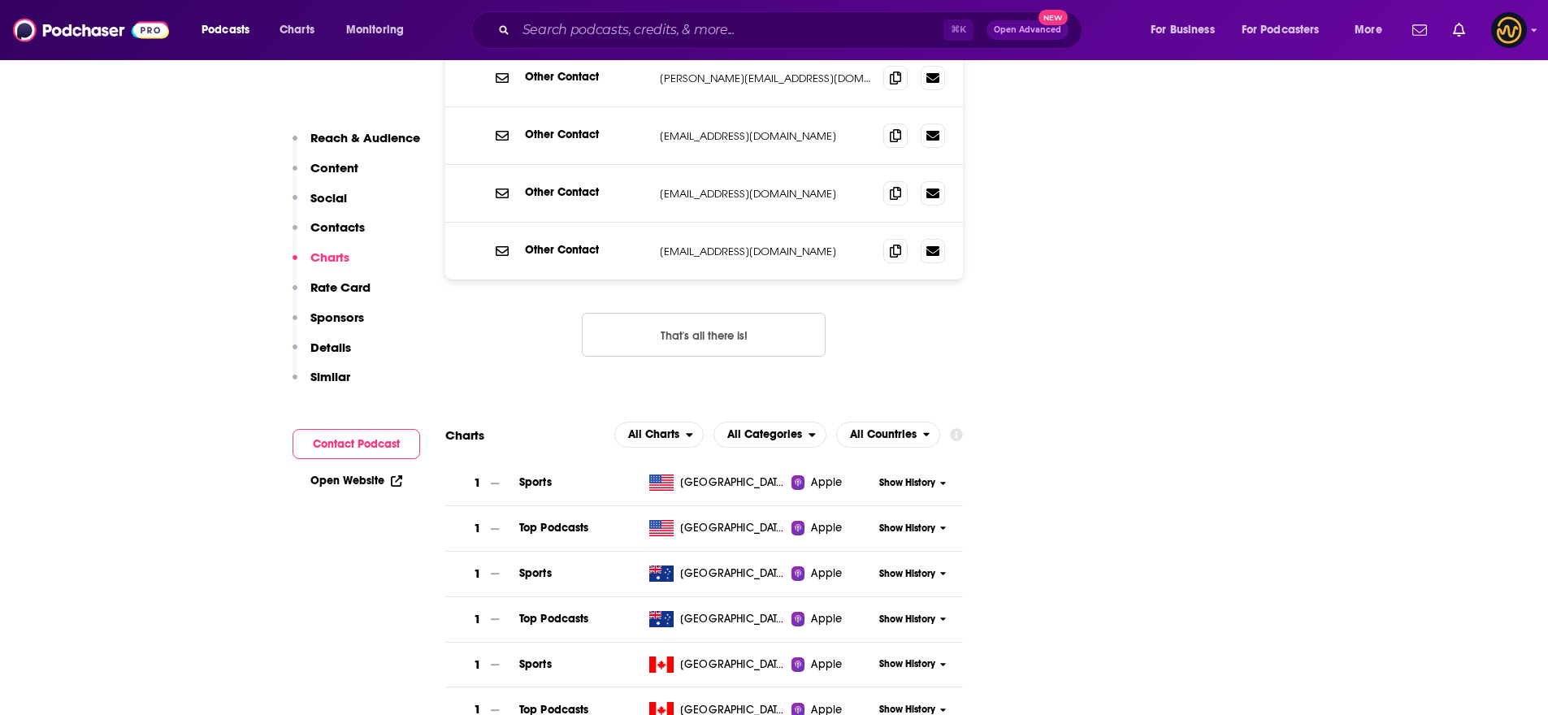
scroll to position [1907, 0]
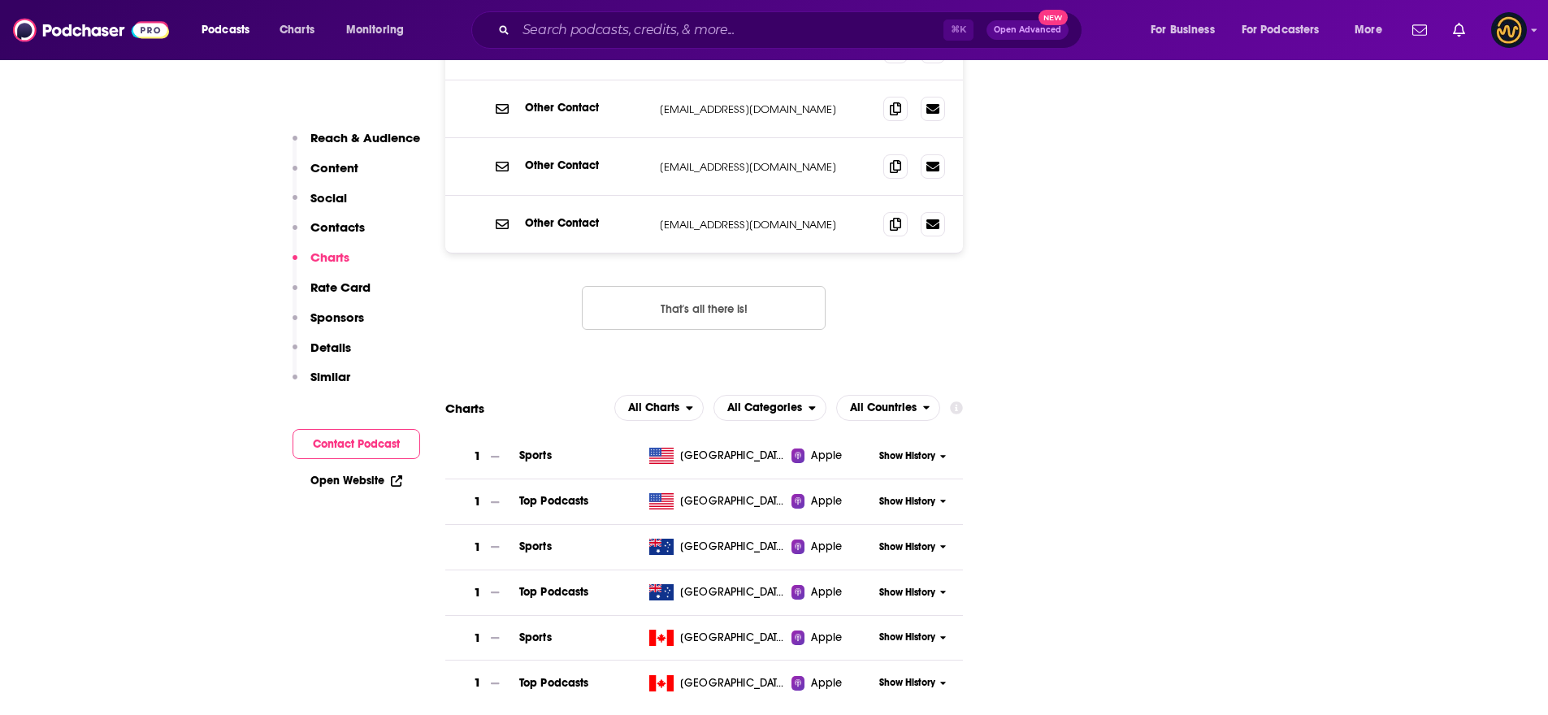
click at [954, 401] on icon at bounding box center [957, 407] width 13 height 13
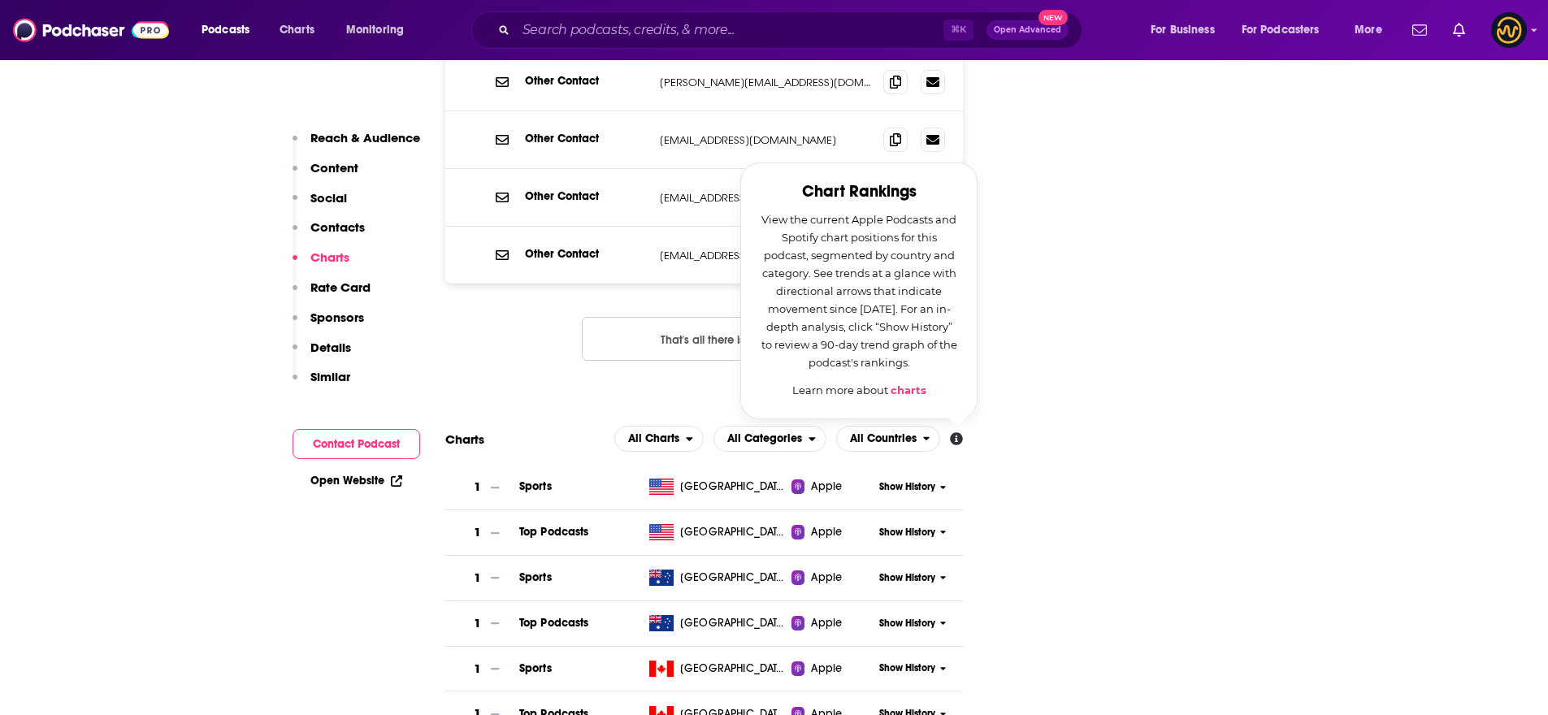
scroll to position [1853, 0]
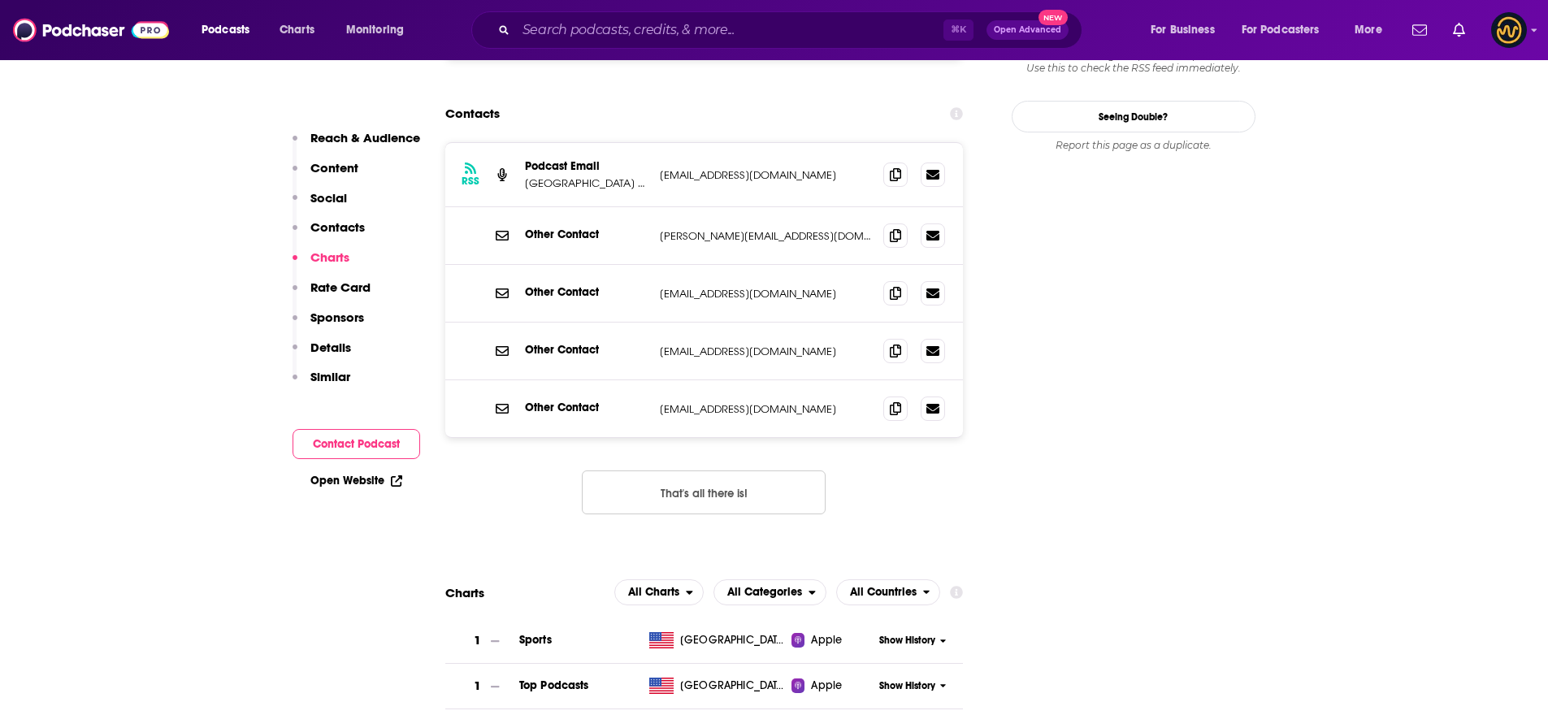
scroll to position [1723, 0]
click at [790, 586] on span "All Categories" at bounding box center [764, 591] width 75 height 11
click at [791, 586] on span "All Categories" at bounding box center [764, 591] width 75 height 11
click at [865, 578] on span "All Countries" at bounding box center [880, 592] width 86 height 28
click at [866, 578] on span "All Countries" at bounding box center [880, 592] width 86 height 28
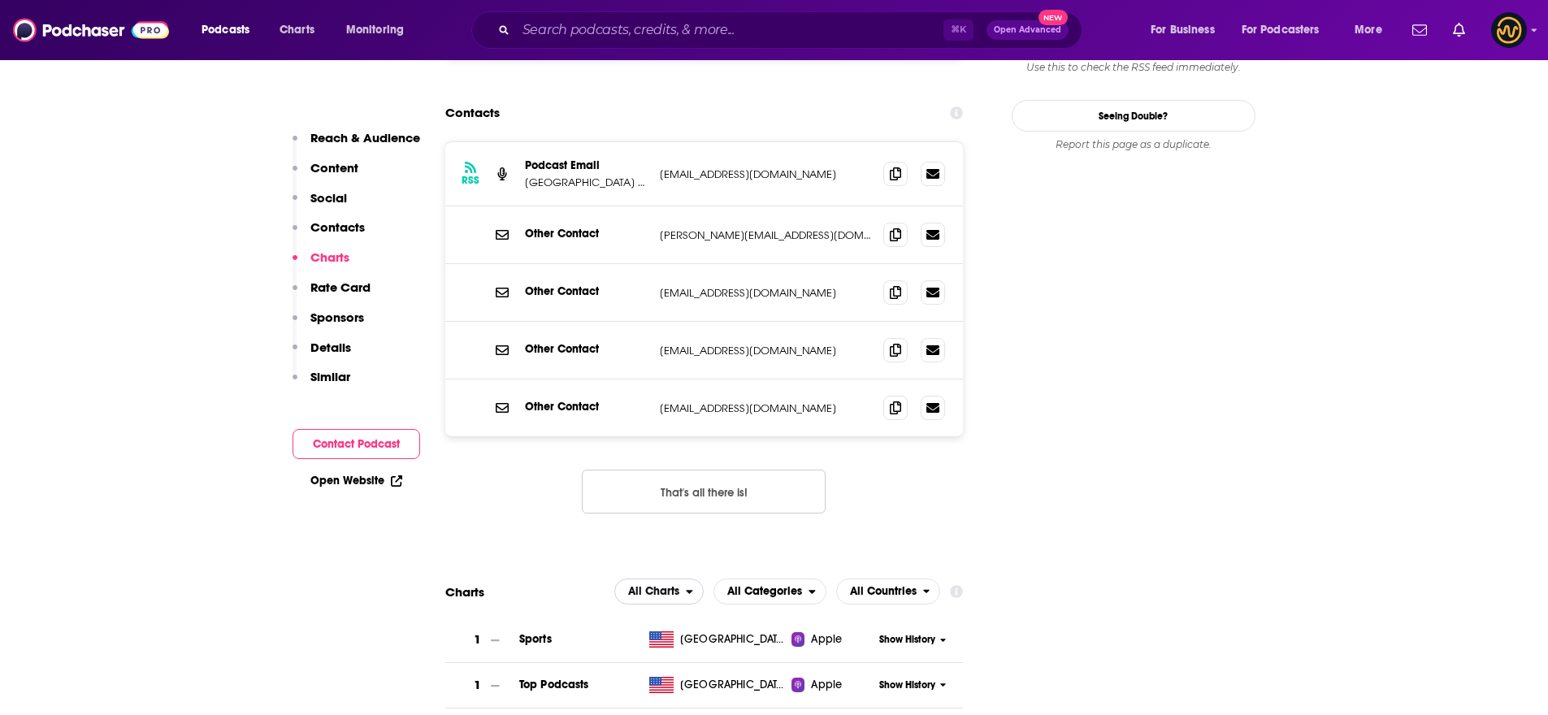
drag, startPoint x: 673, startPoint y: 436, endPoint x: 687, endPoint y: 439, distance: 14.8
click at [673, 578] on span "All Charts" at bounding box center [650, 592] width 71 height 28
click at [661, 652] on div "Spotify Charts" at bounding box center [659, 662] width 77 height 20
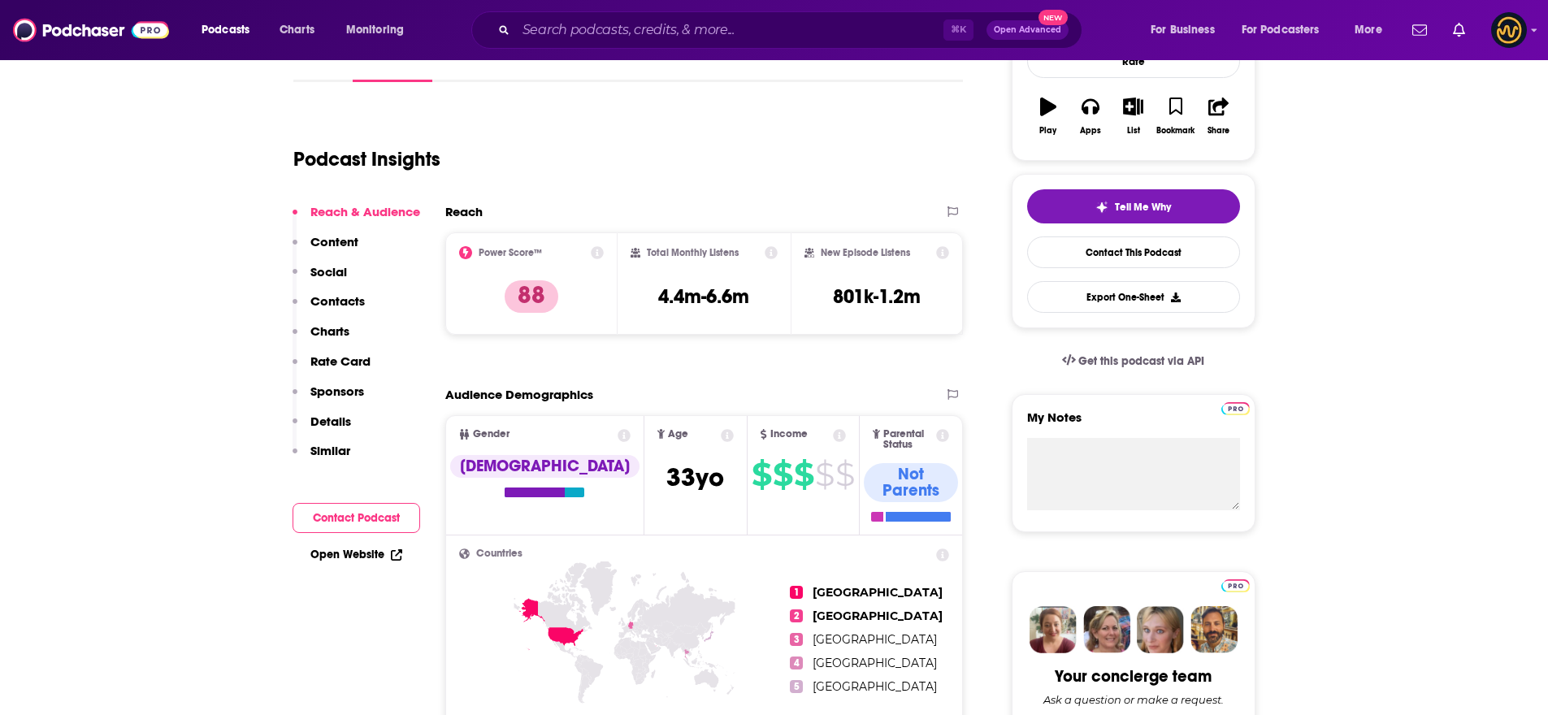
scroll to position [214, 0]
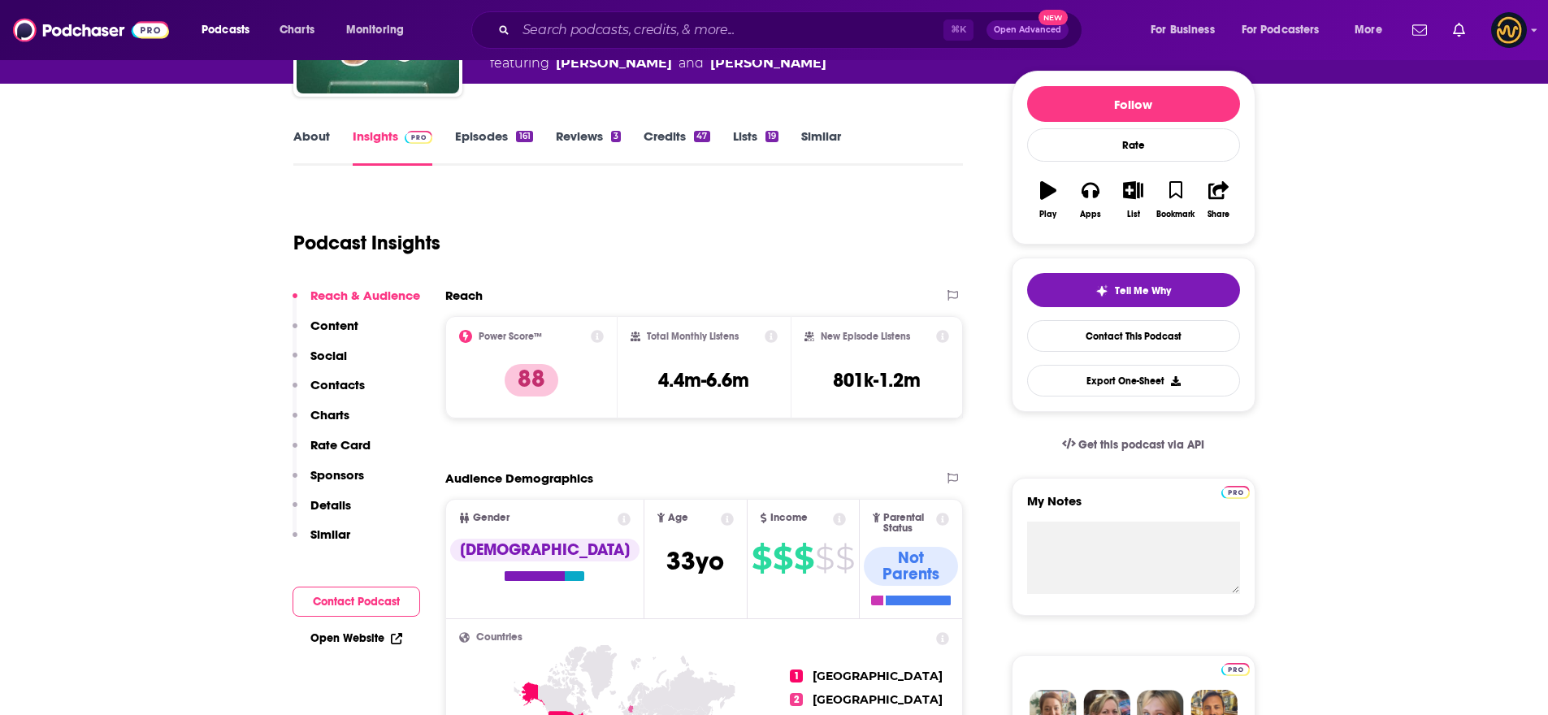
click at [939, 330] on icon at bounding box center [943, 336] width 13 height 13
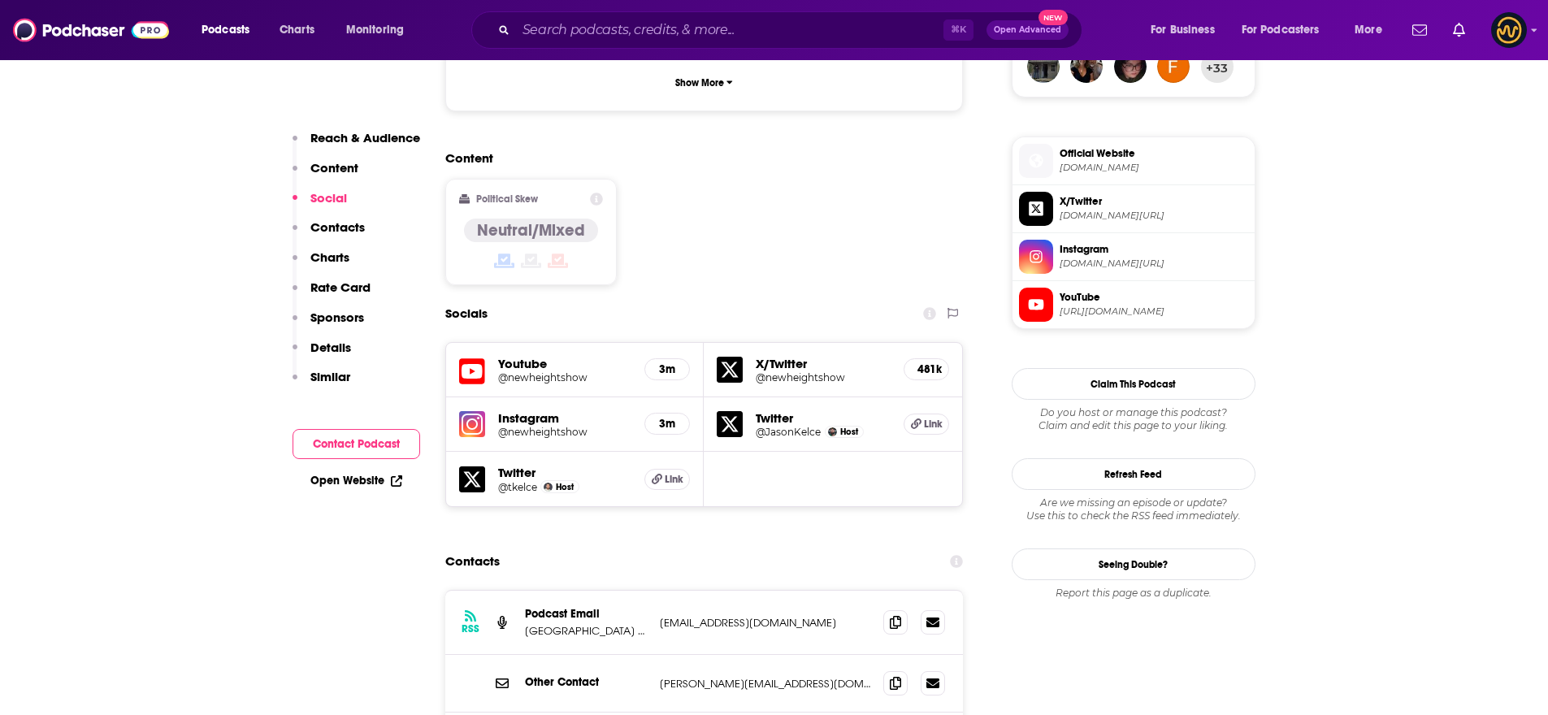
scroll to position [1280, 0]
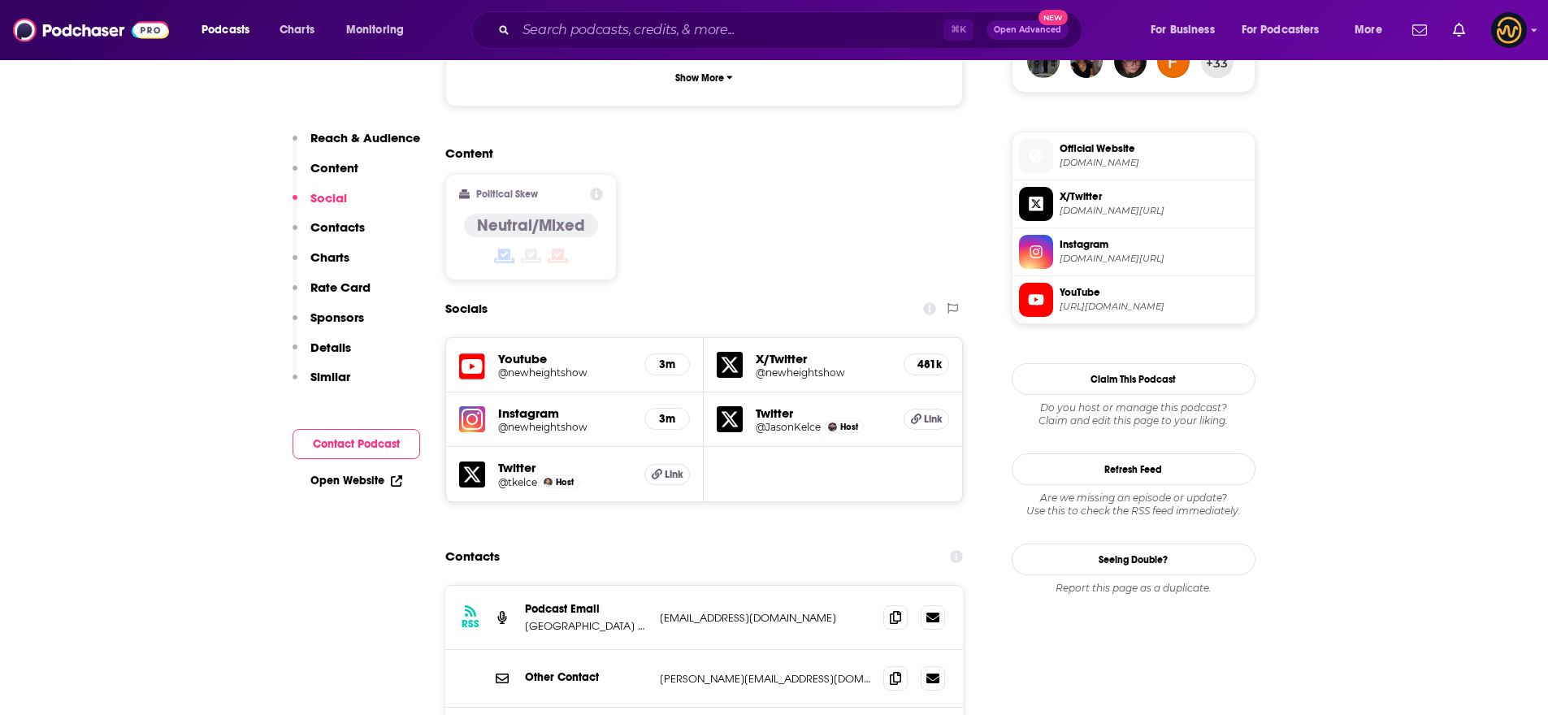
click at [687, 353] on div "3m" at bounding box center [667, 364] width 46 height 22
click at [672, 358] on h5 "3m" at bounding box center [667, 365] width 18 height 14
click at [487, 338] on div "Youtube @newheightshow 3m" at bounding box center [575, 365] width 258 height 54
click at [517, 351] on h5 "Youtube" at bounding box center [565, 358] width 134 height 15
click at [533, 366] on h5 "@newheightshow" at bounding box center [565, 372] width 134 height 12
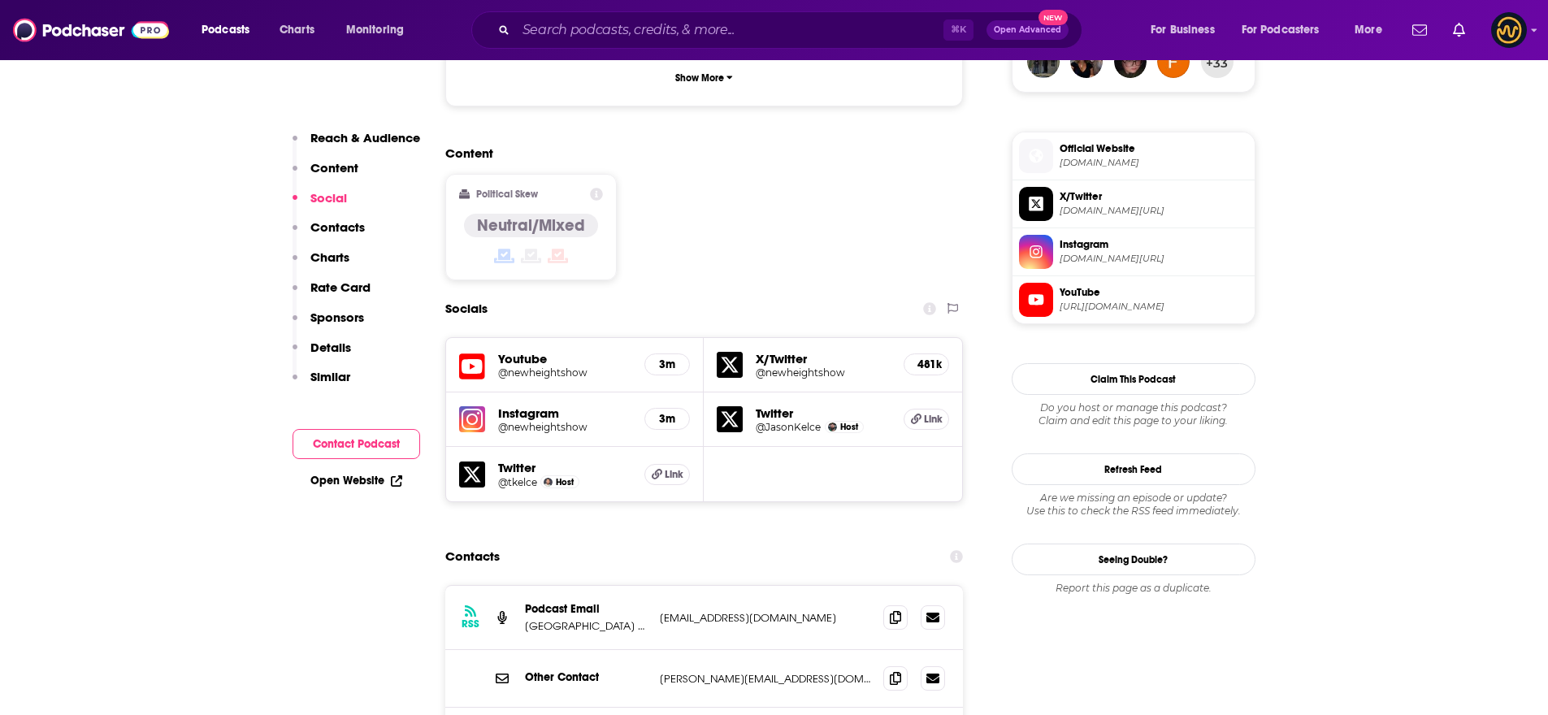
click at [523, 421] on h5 "@newheightshow" at bounding box center [565, 427] width 134 height 12
